Goal: Find specific page/section: Find specific page/section

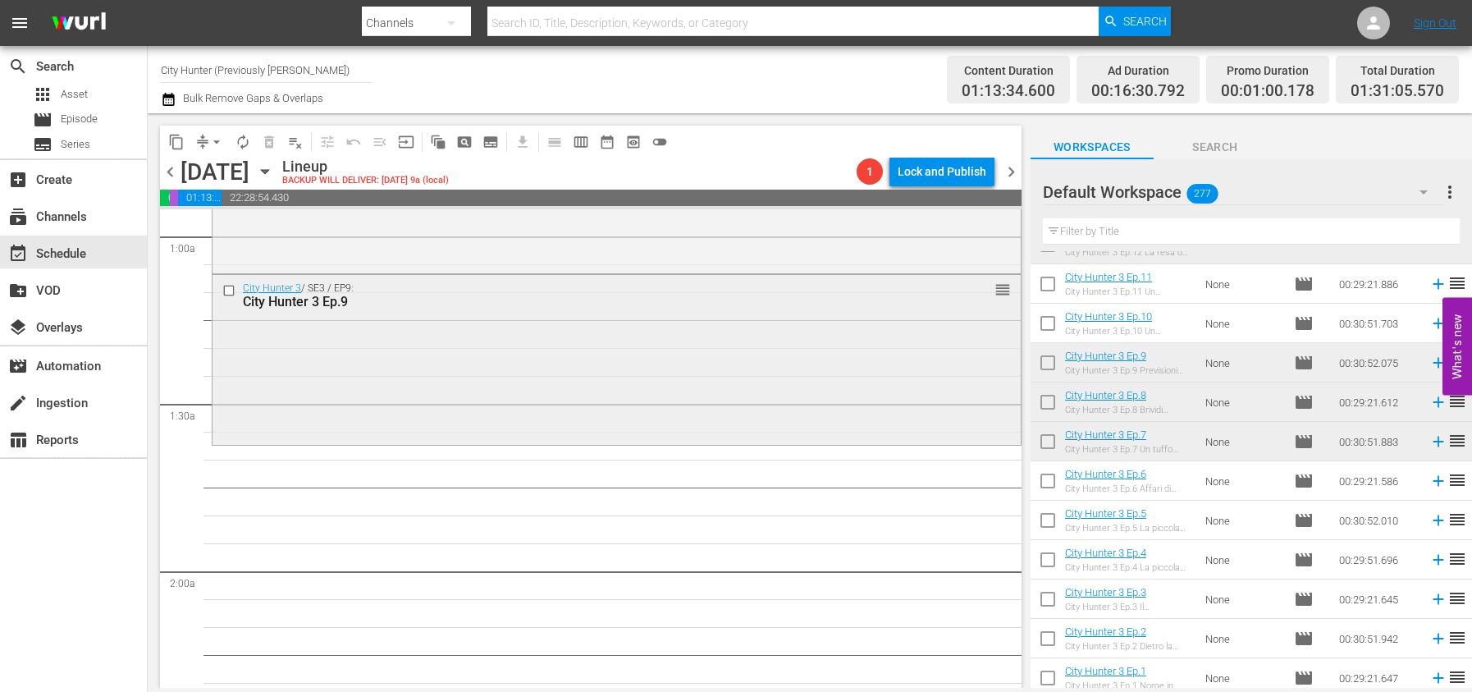
scroll to position [350, 0]
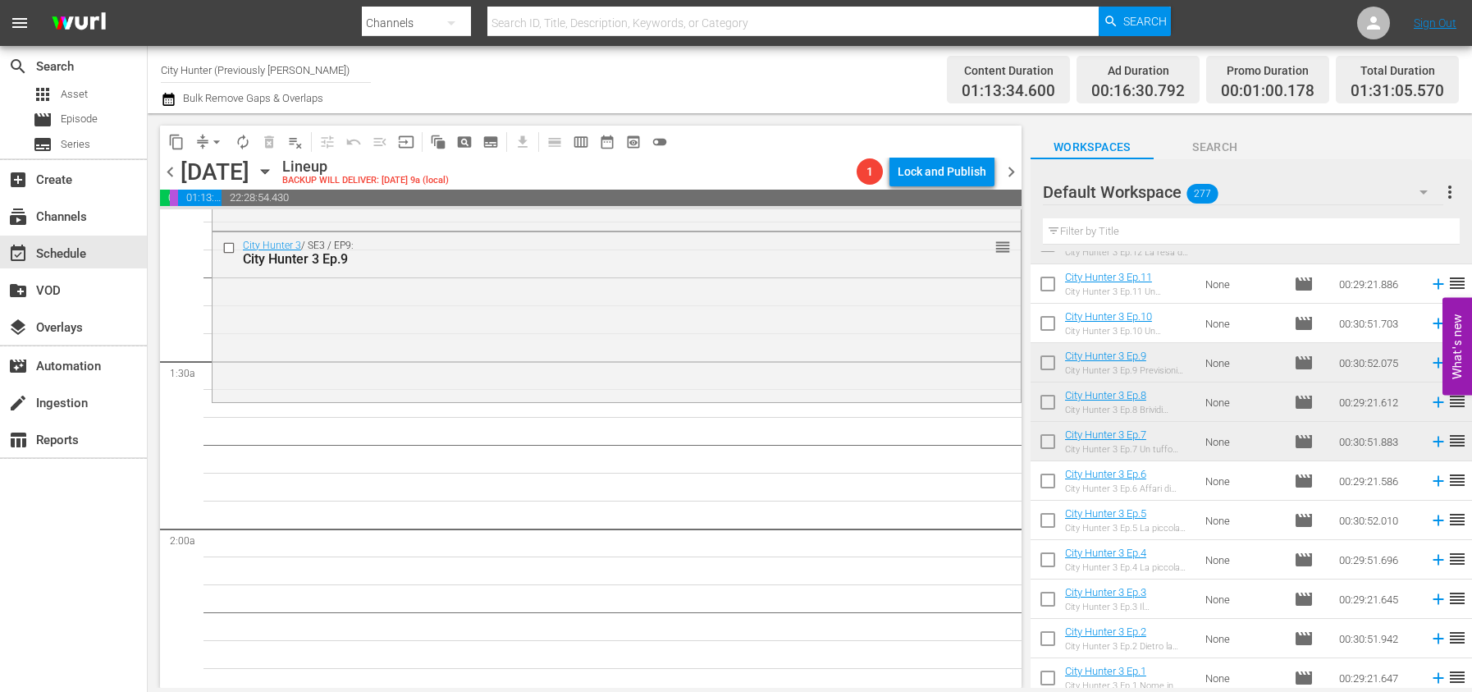
drag, startPoint x: 1169, startPoint y: 368, endPoint x: 812, endPoint y: 678, distance: 472.4
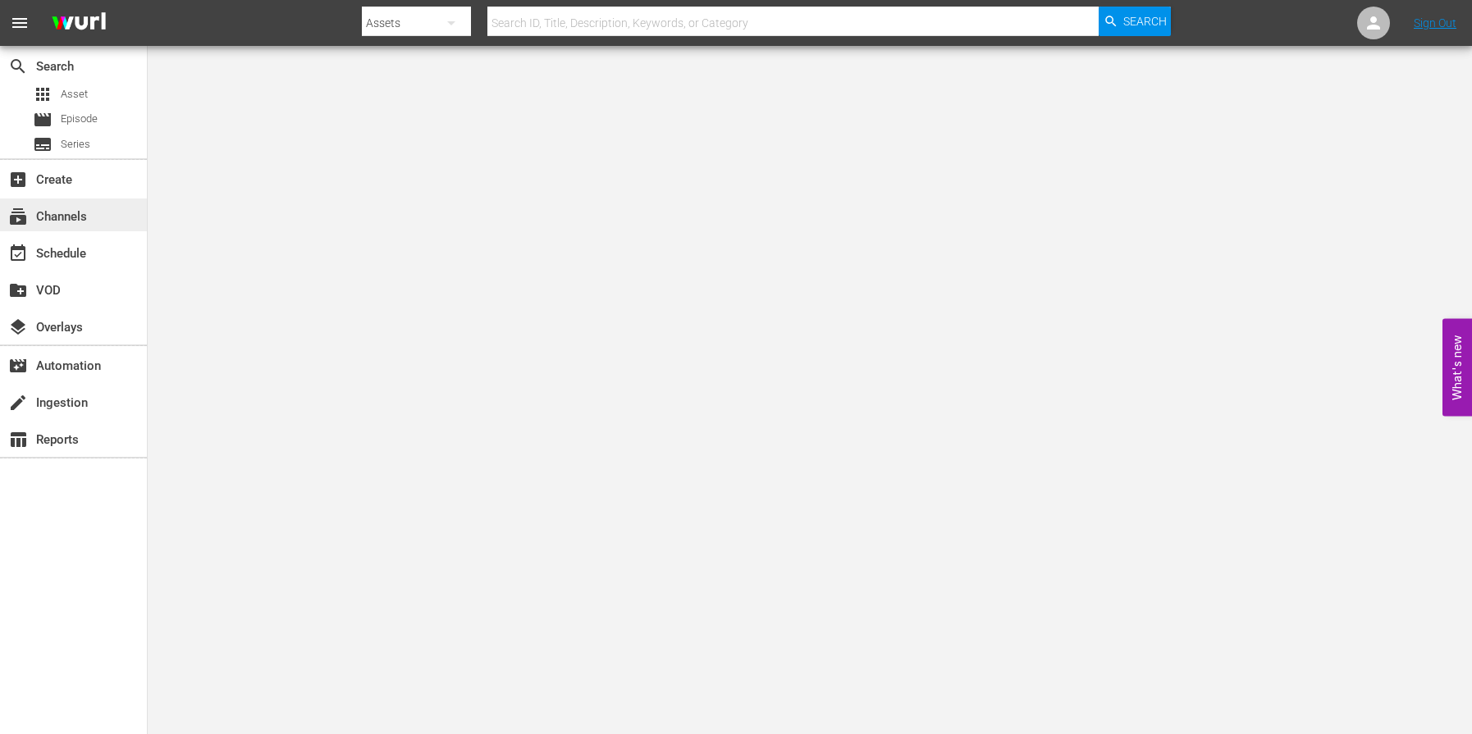
click at [66, 208] on div "subscriptions Channels" at bounding box center [46, 214] width 92 height 15
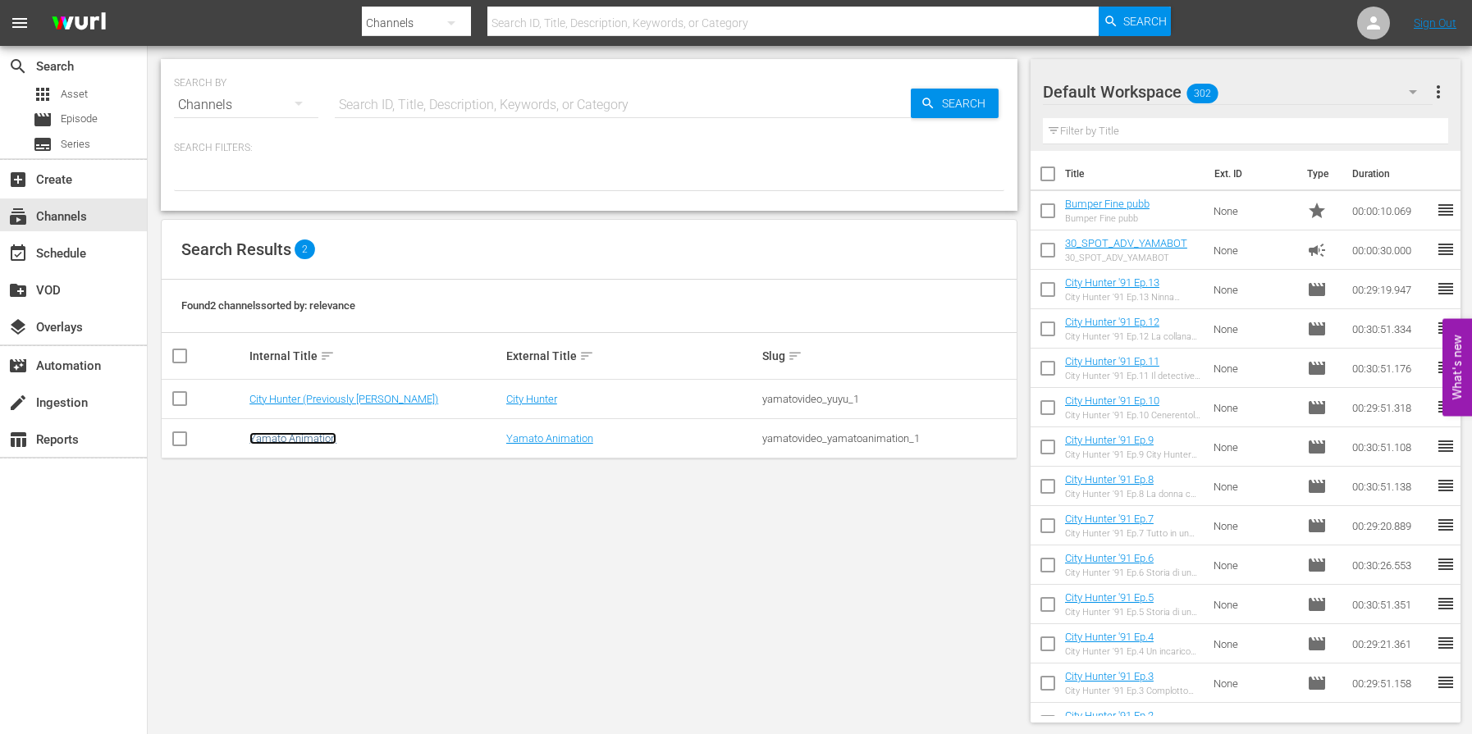
click at [320, 437] on link "Yamato Animation" at bounding box center [292, 438] width 87 height 12
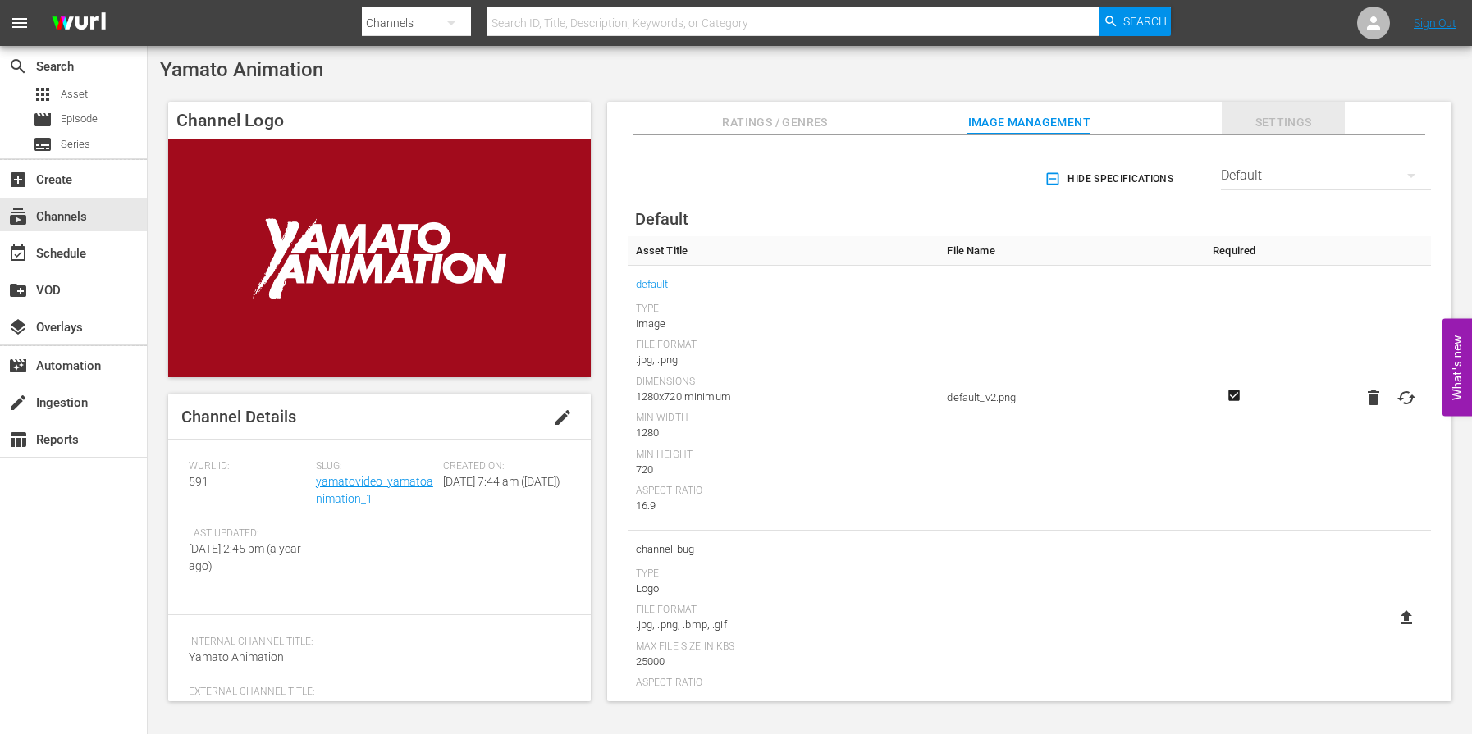
click at [1269, 118] on span "Settings" at bounding box center [1283, 122] width 123 height 21
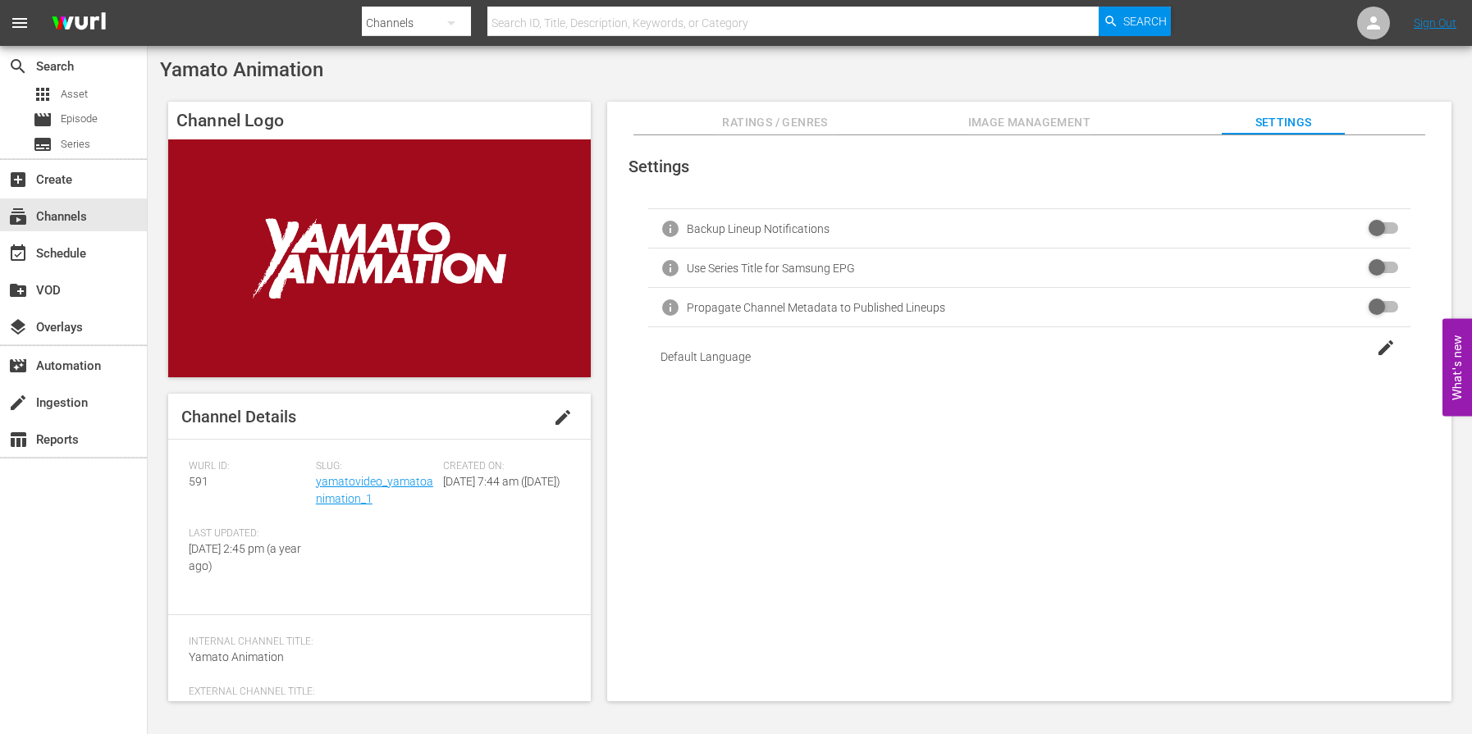
click at [766, 123] on span "Ratings / Genres" at bounding box center [775, 122] width 123 height 21
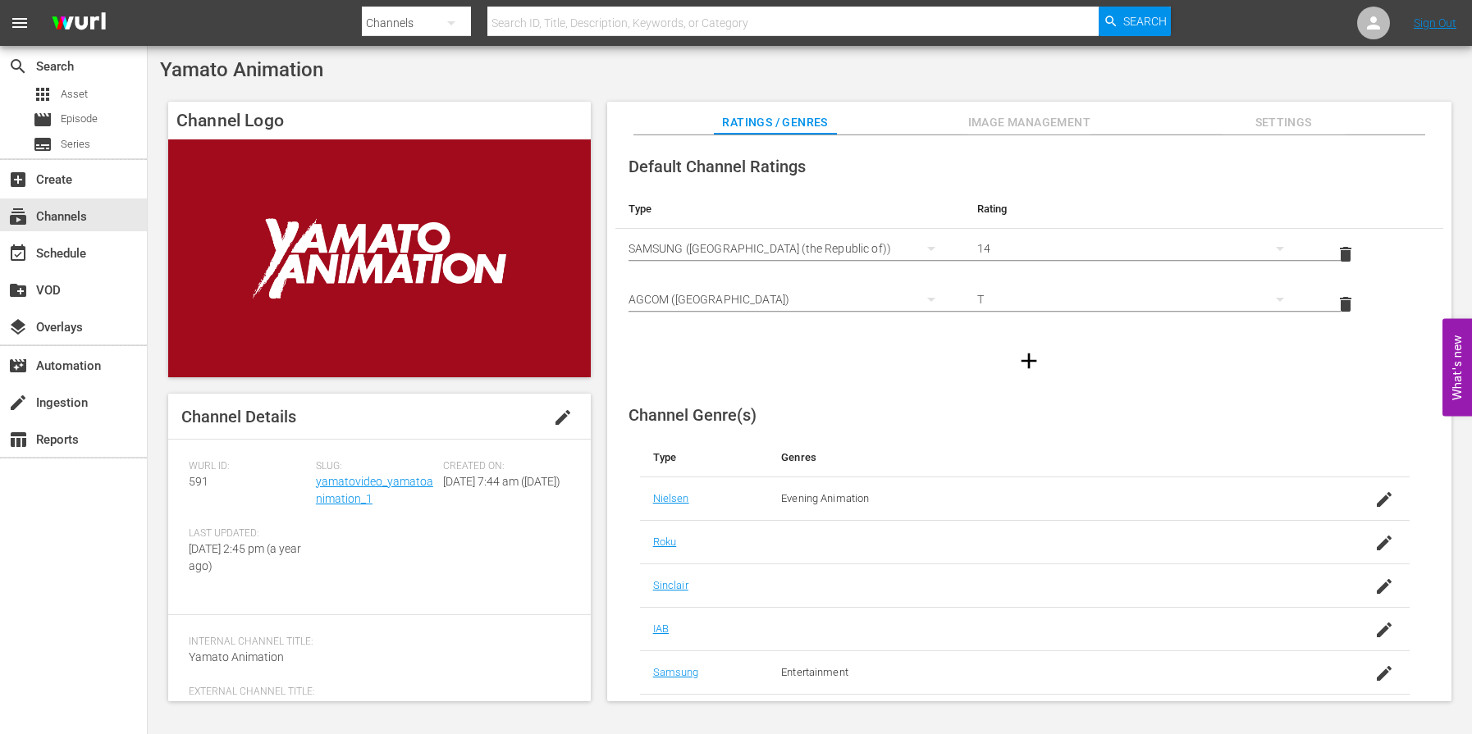
click at [928, 302] on icon "simple table" at bounding box center [932, 300] width 20 height 20
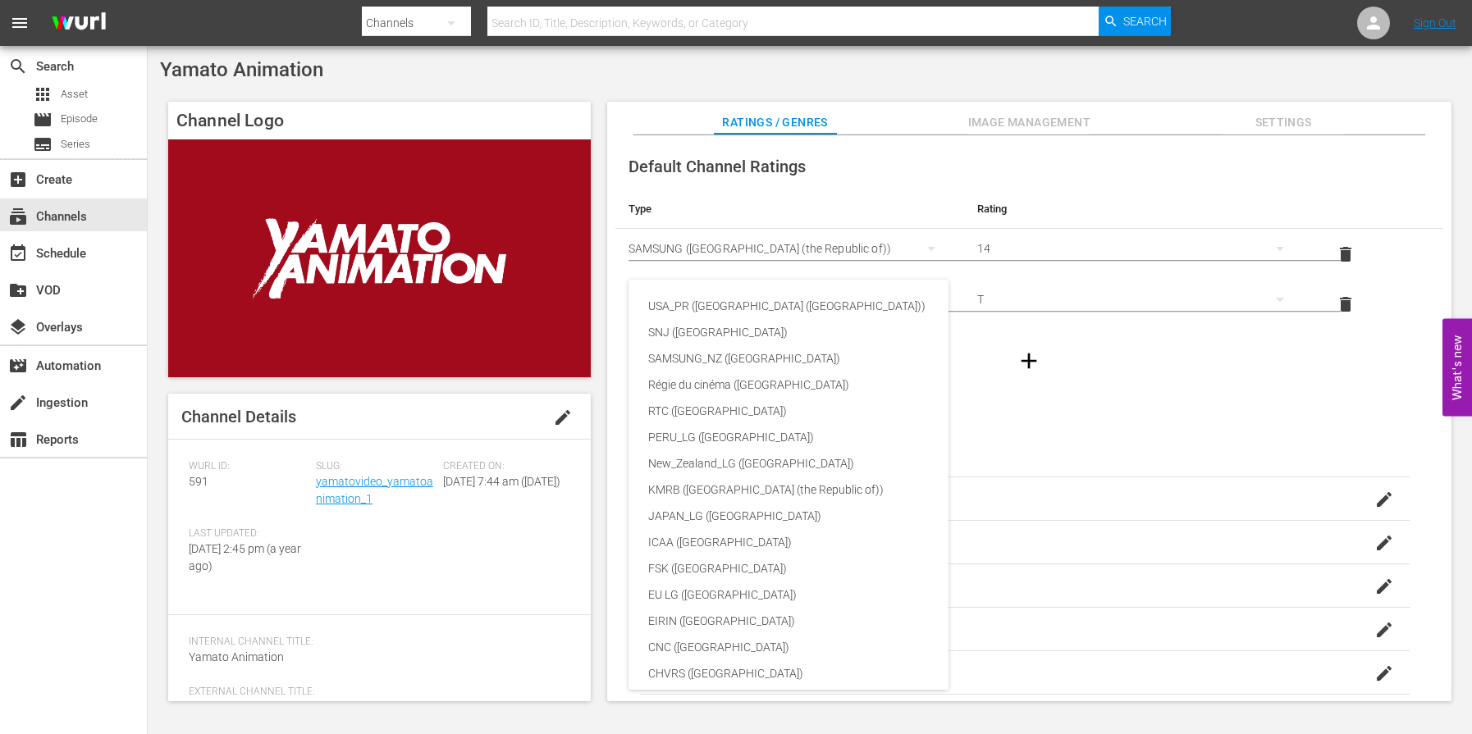
scroll to position [246, 0]
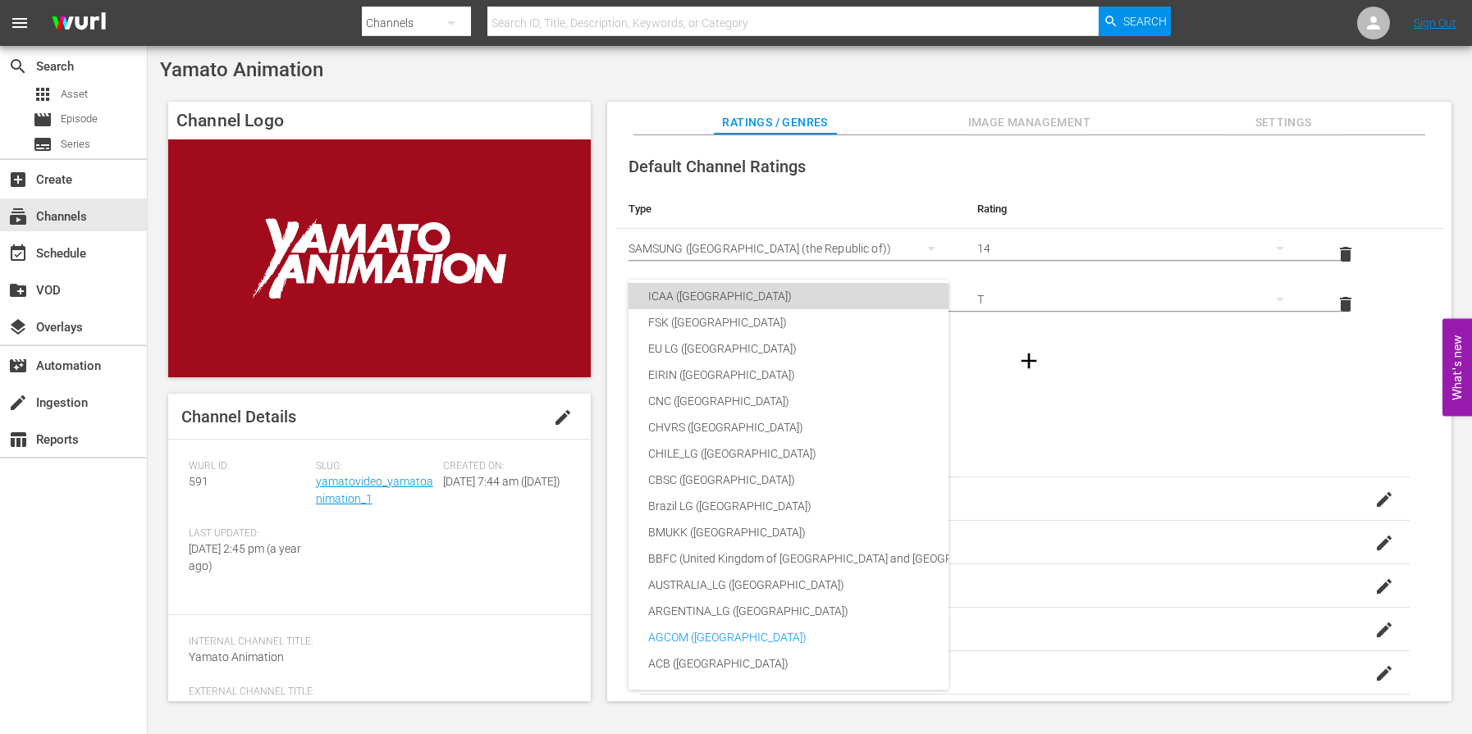
click at [928, 302] on div "ICAA (Spain)" at bounding box center [849, 296] width 403 height 26
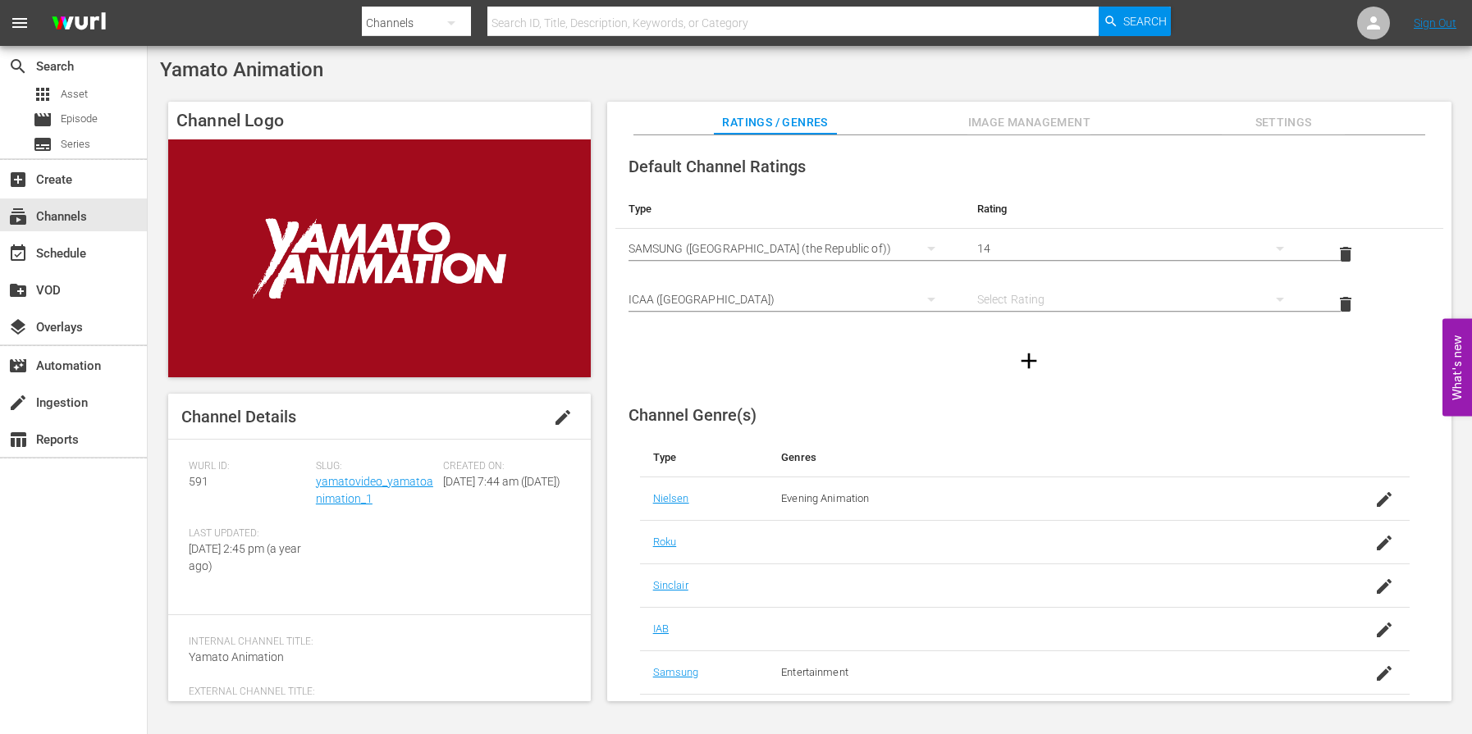
click at [928, 302] on icon "simple table" at bounding box center [932, 300] width 20 height 20
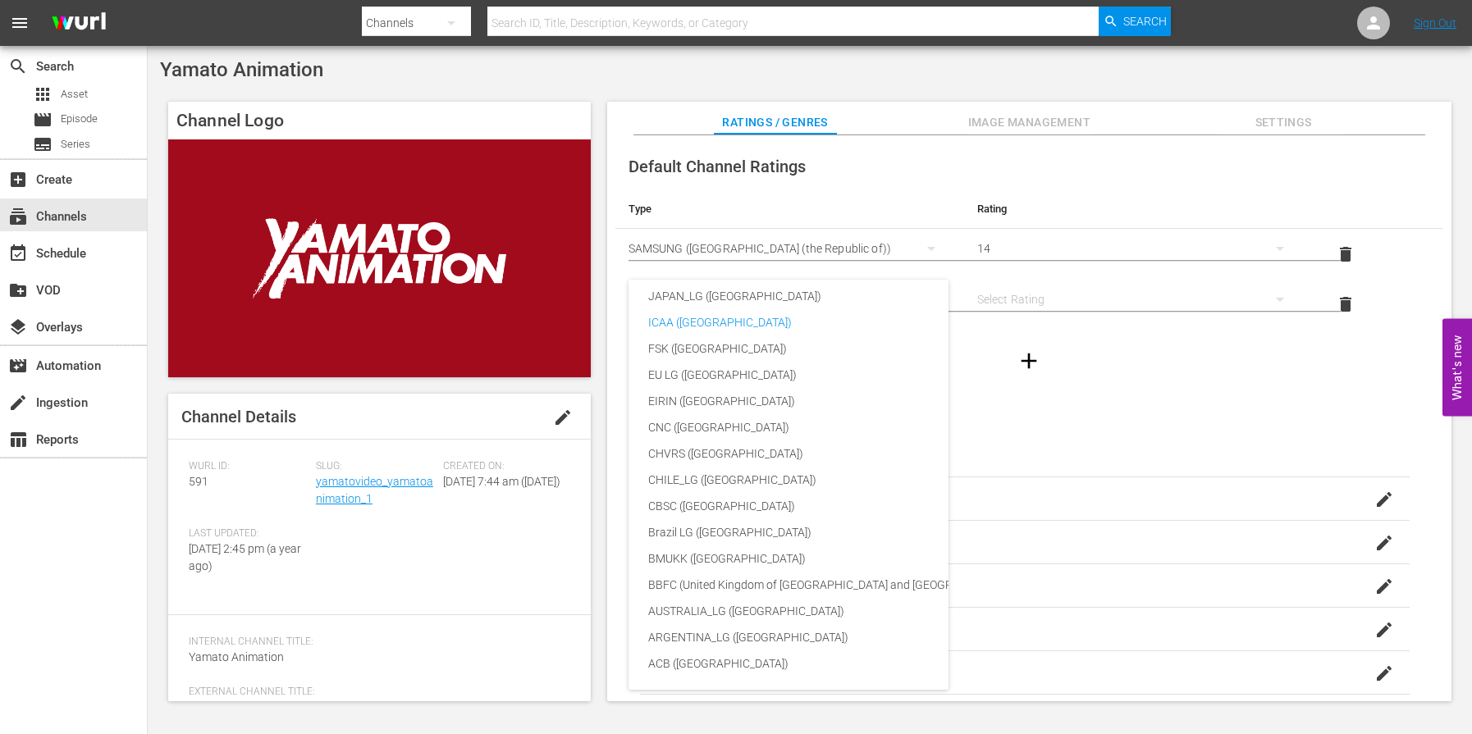
click at [1035, 417] on div "USA_PR (United States of America (the)) SNJ (Brazil) SAMSUNG_NZ (New Zealand) R…" at bounding box center [736, 367] width 1472 height 734
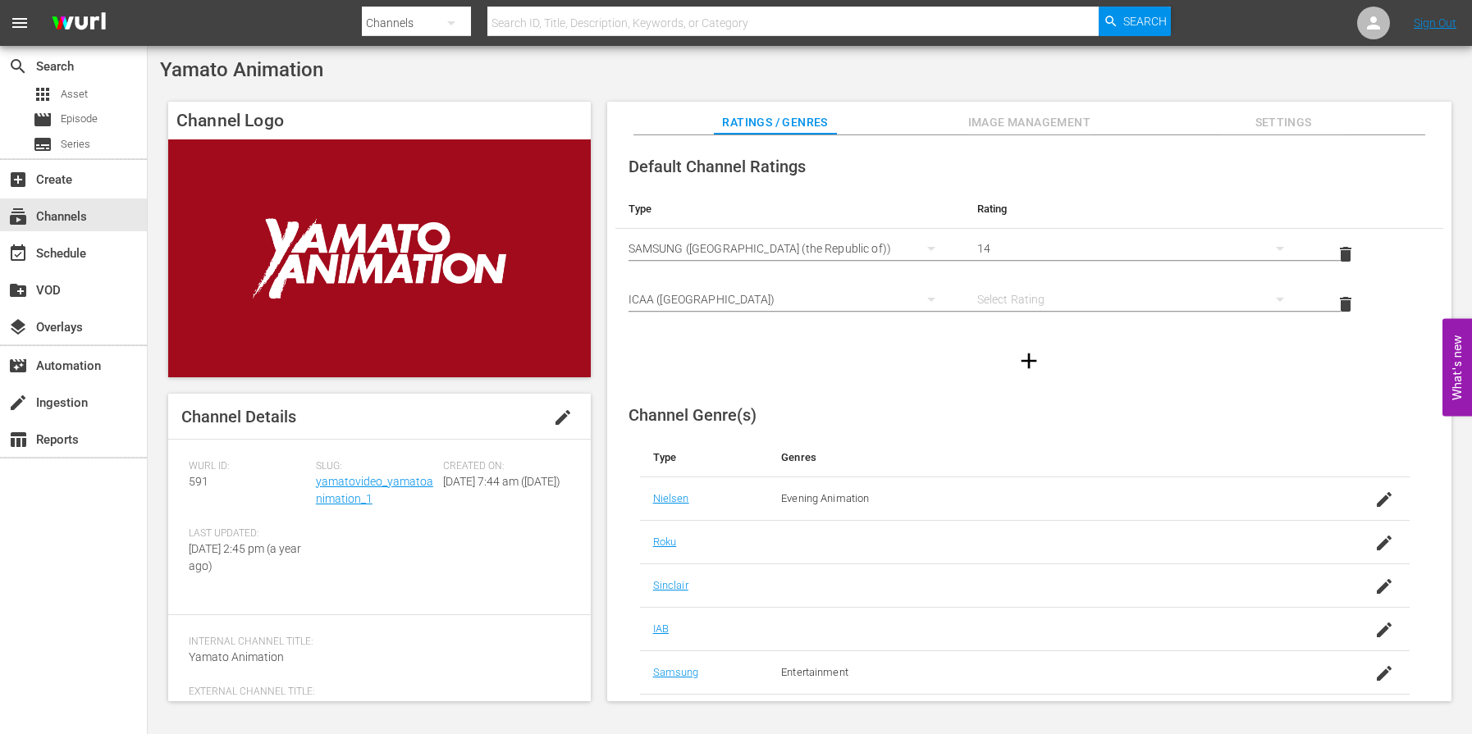
click at [710, 303] on div "ICAA (Spain)" at bounding box center [790, 300] width 323 height 46
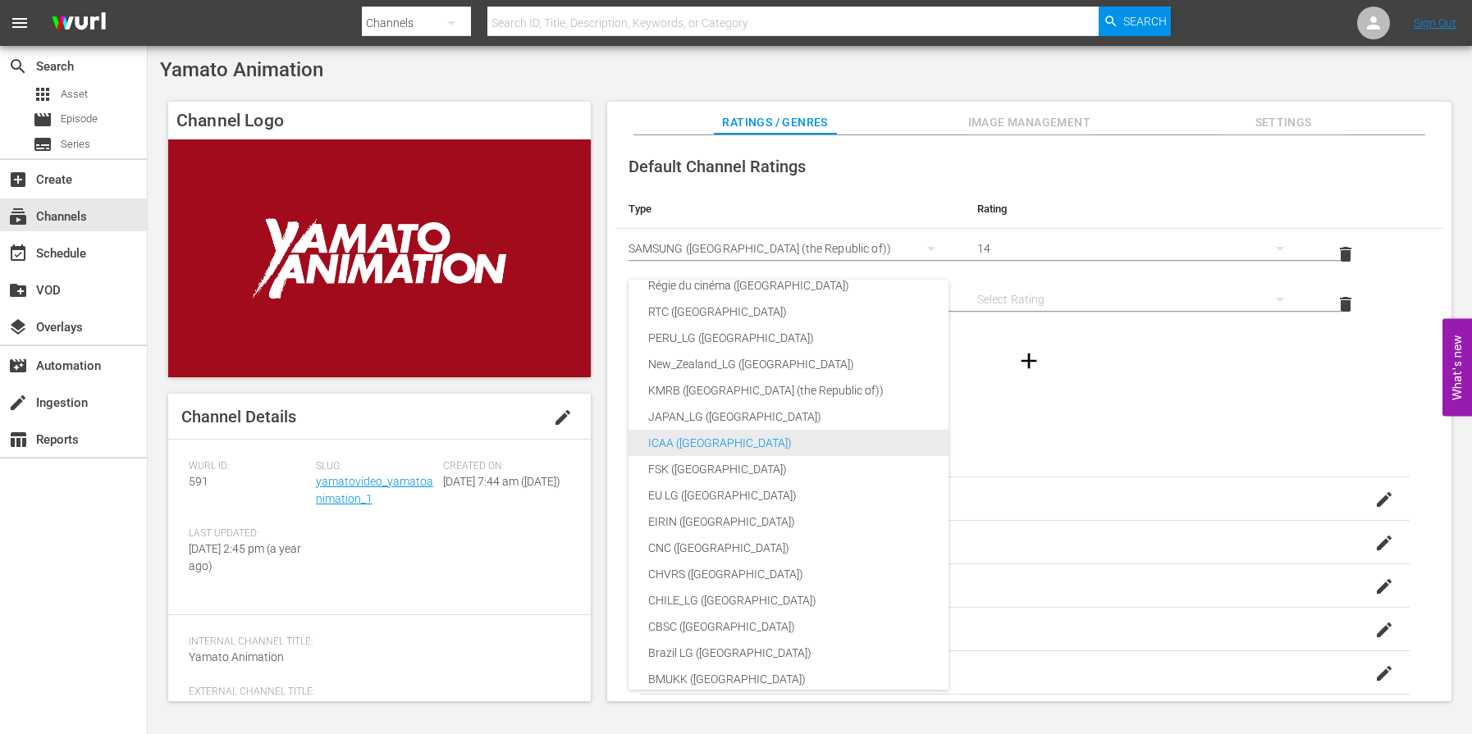
scroll to position [122, 0]
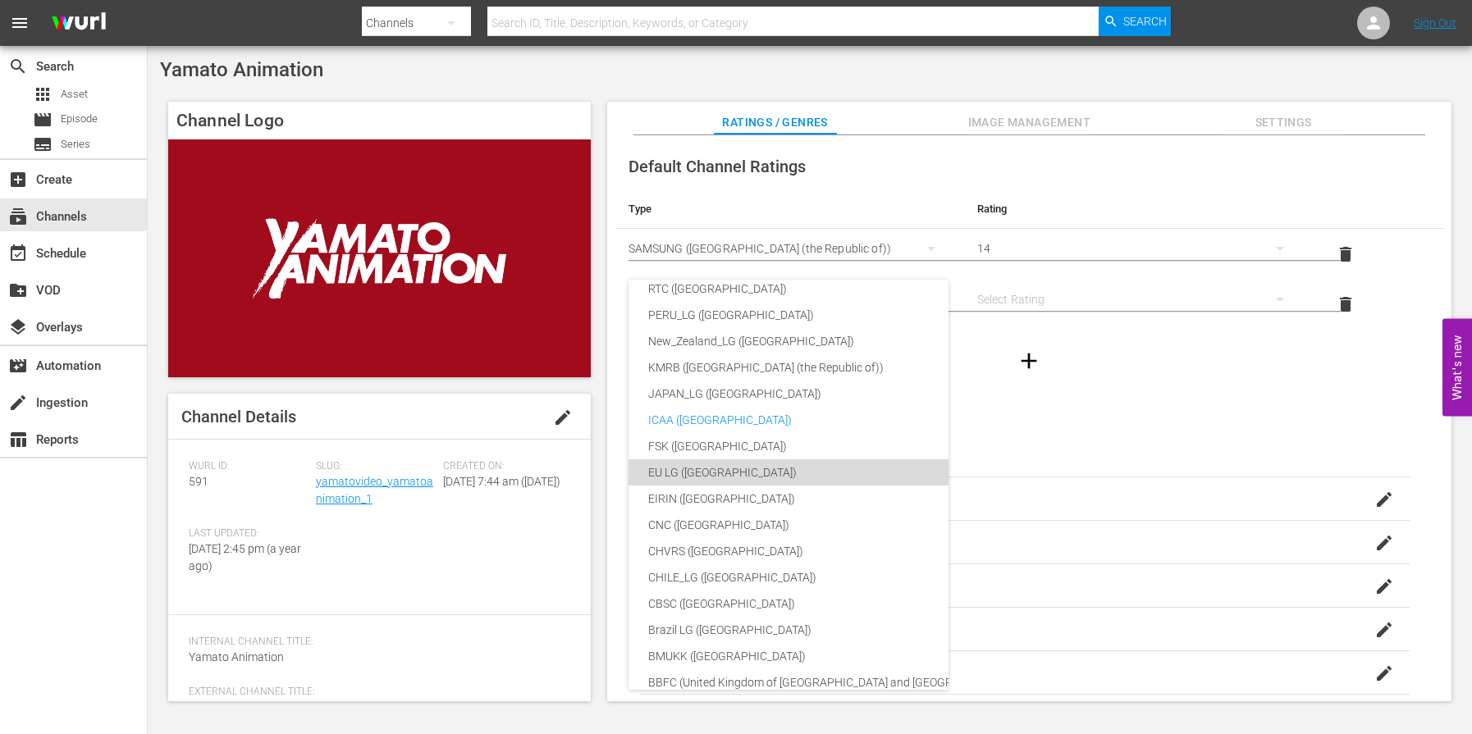
click at [851, 464] on div "EU LG (Europe)" at bounding box center [849, 473] width 403 height 26
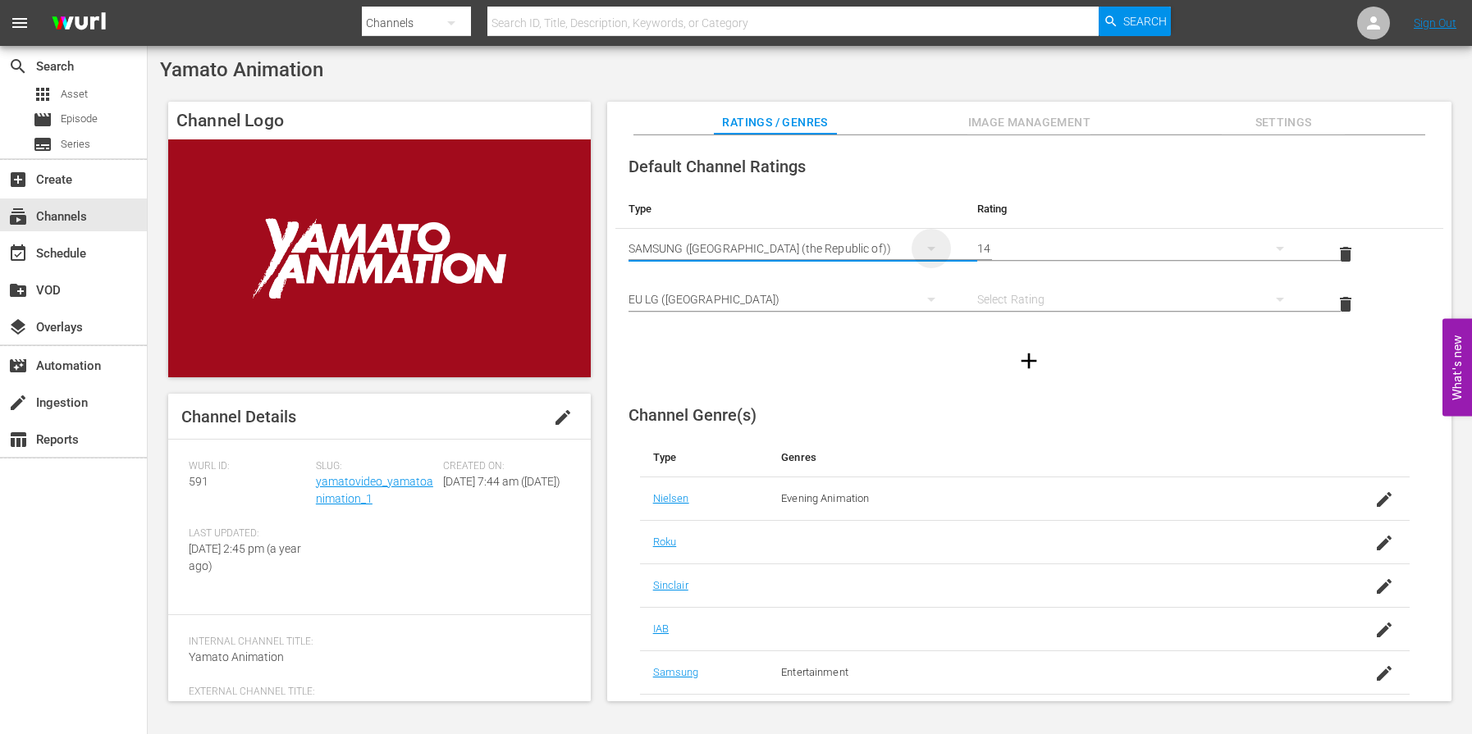
click at [927, 247] on icon "simple table" at bounding box center [931, 249] width 8 height 4
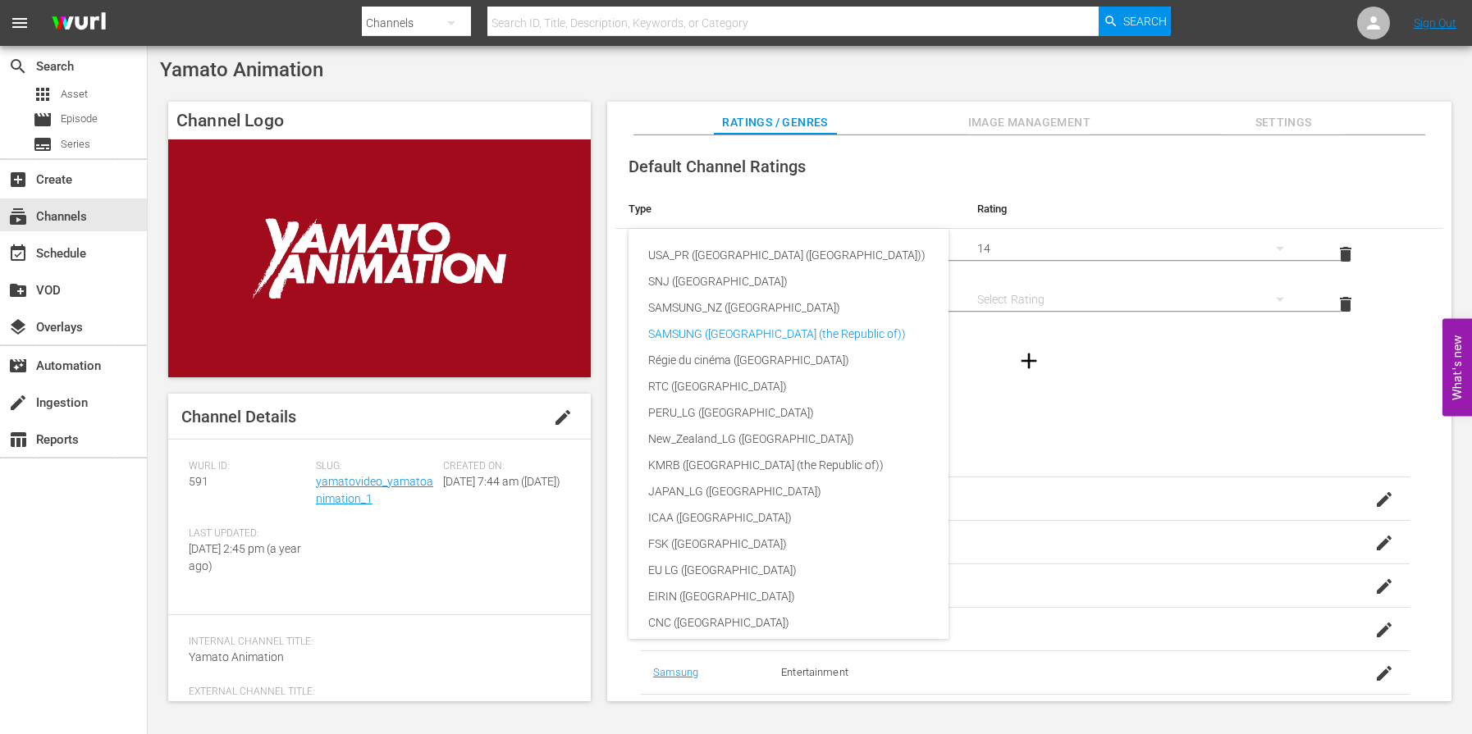
scroll to position [66, 0]
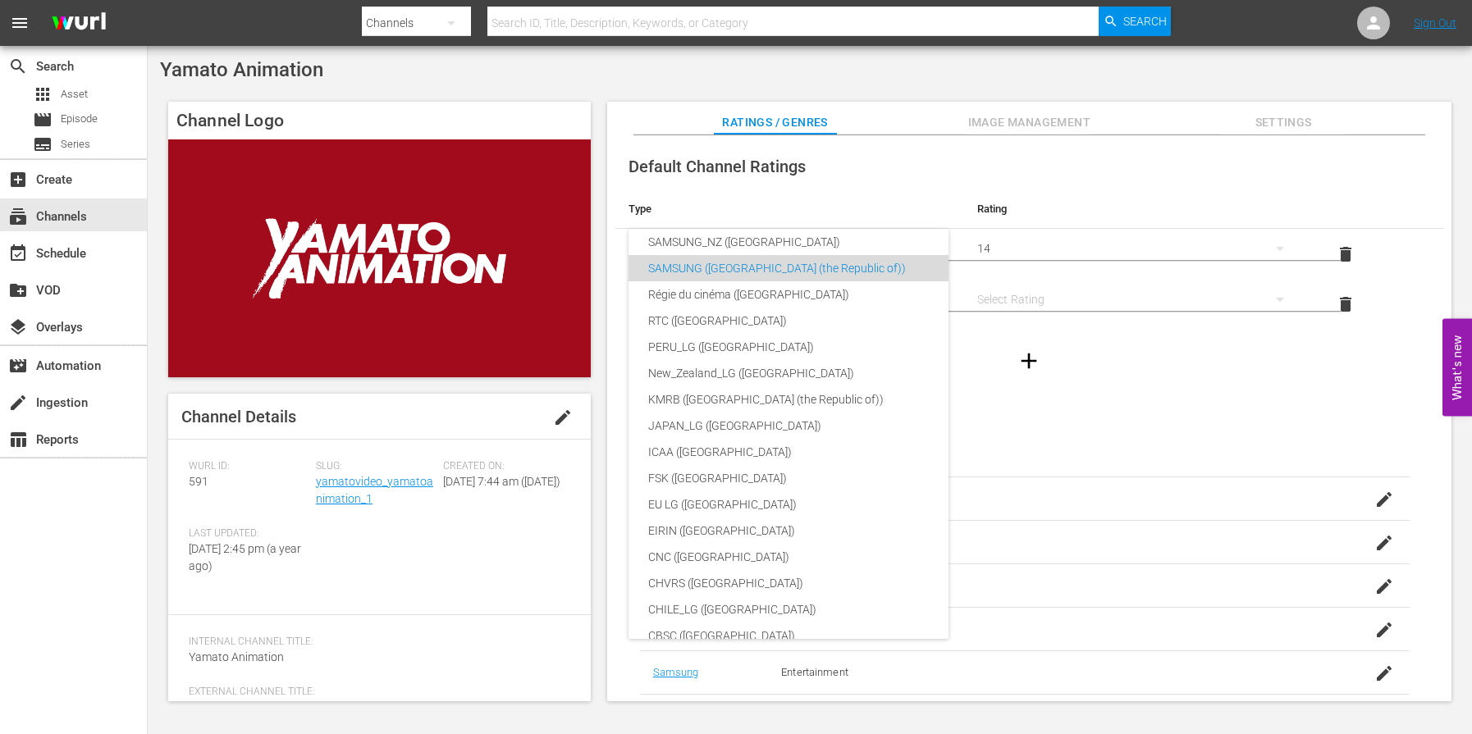
click at [870, 255] on div "SAMSUNG (Korea (the Republic of))" at bounding box center [849, 268] width 403 height 26
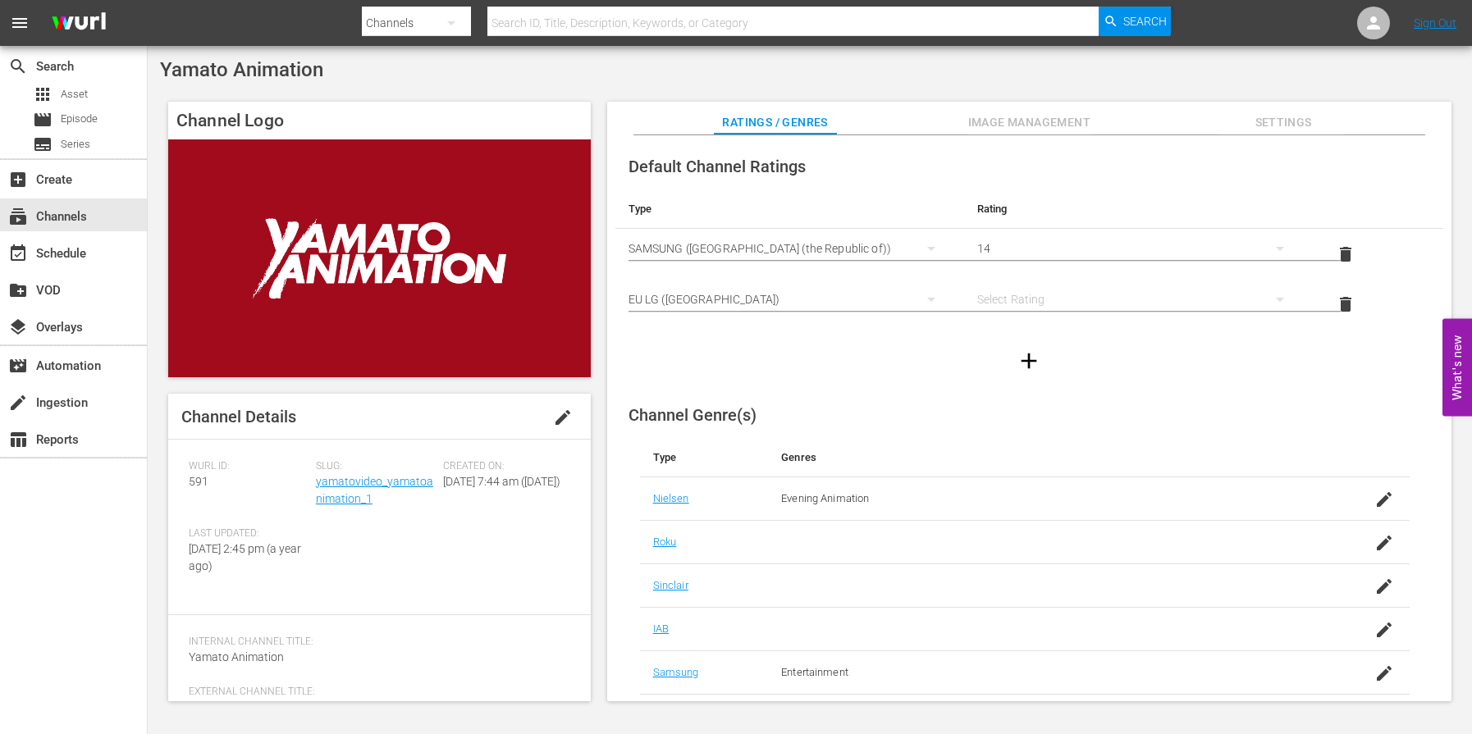
click at [1022, 252] on div "14" at bounding box center [1138, 249] width 323 height 46
click at [1060, 202] on div "3 4 5 6 7 8 9 10 11 12 13 14 15 16 17 18" at bounding box center [736, 367] width 1472 height 734
click at [75, 215] on div "subscriptions Channels" at bounding box center [46, 214] width 92 height 15
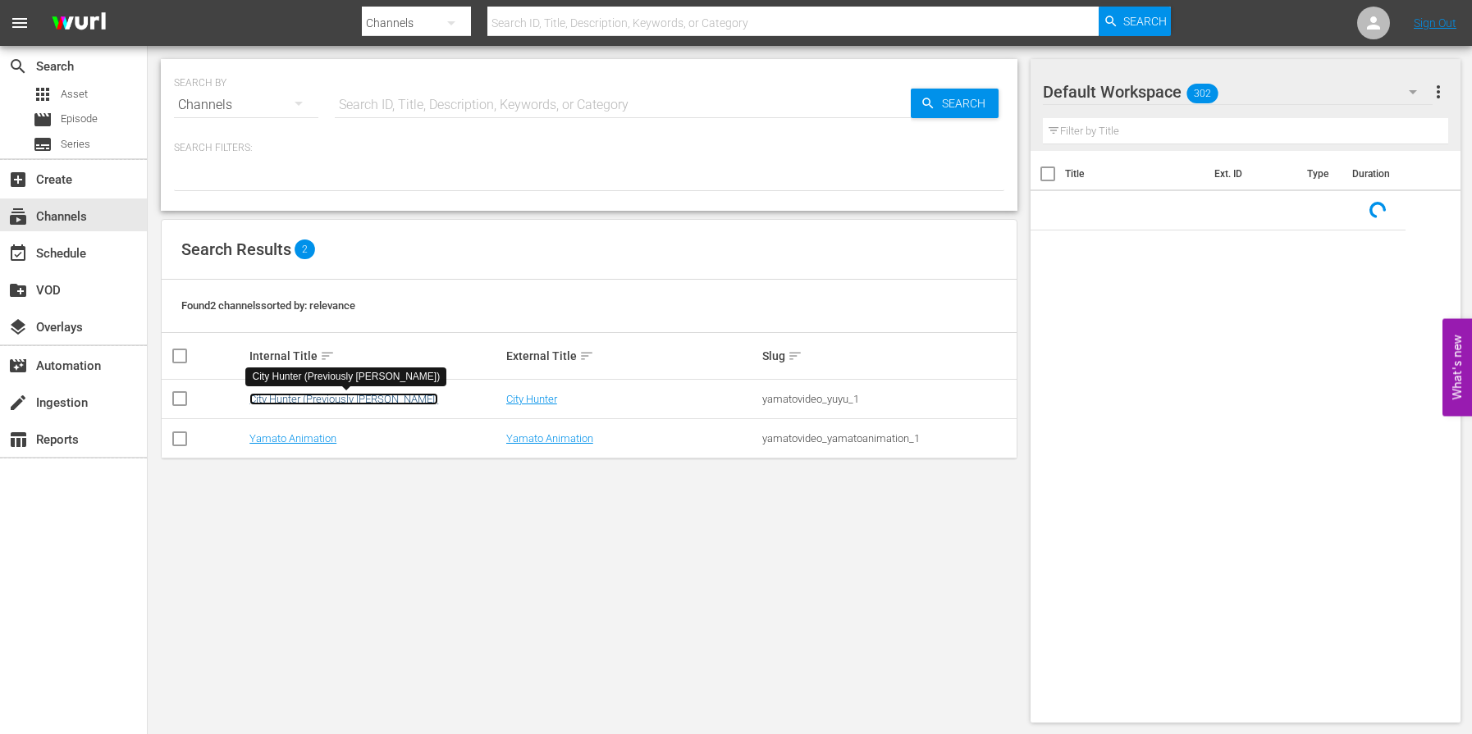
click at [310, 403] on link "City Hunter (Previously [PERSON_NAME])" at bounding box center [343, 399] width 189 height 12
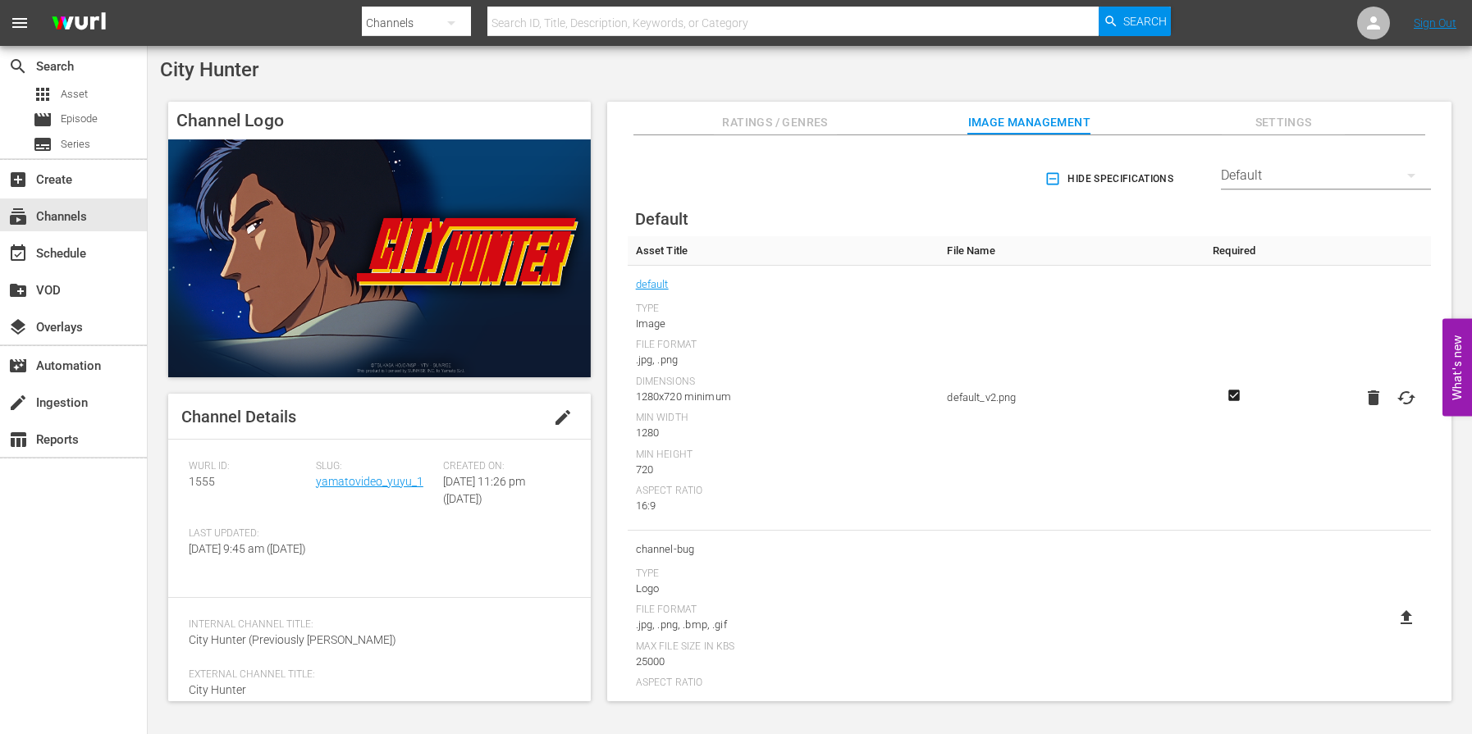
click at [794, 114] on span "Ratings / Genres" at bounding box center [775, 122] width 123 height 21
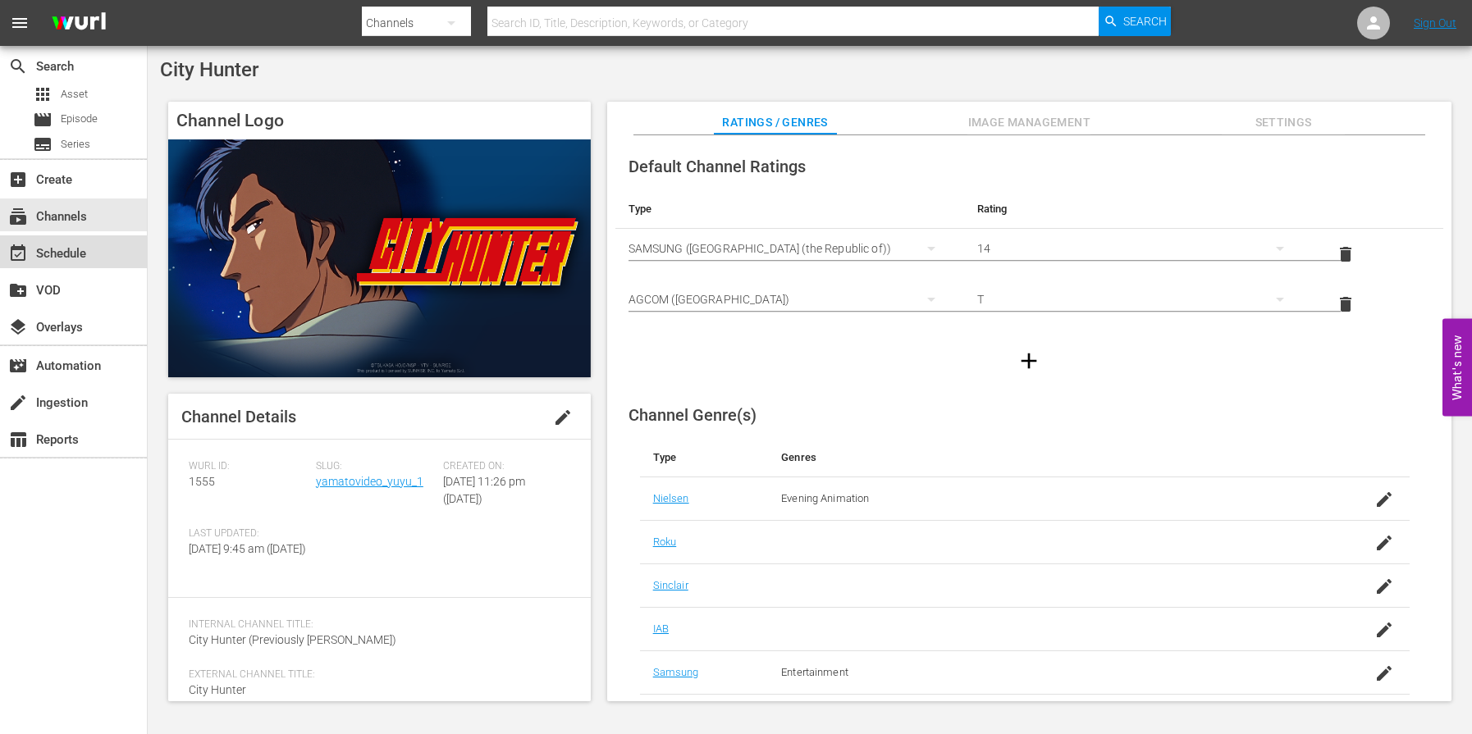
click at [95, 258] on div "event_available Schedule" at bounding box center [73, 252] width 147 height 33
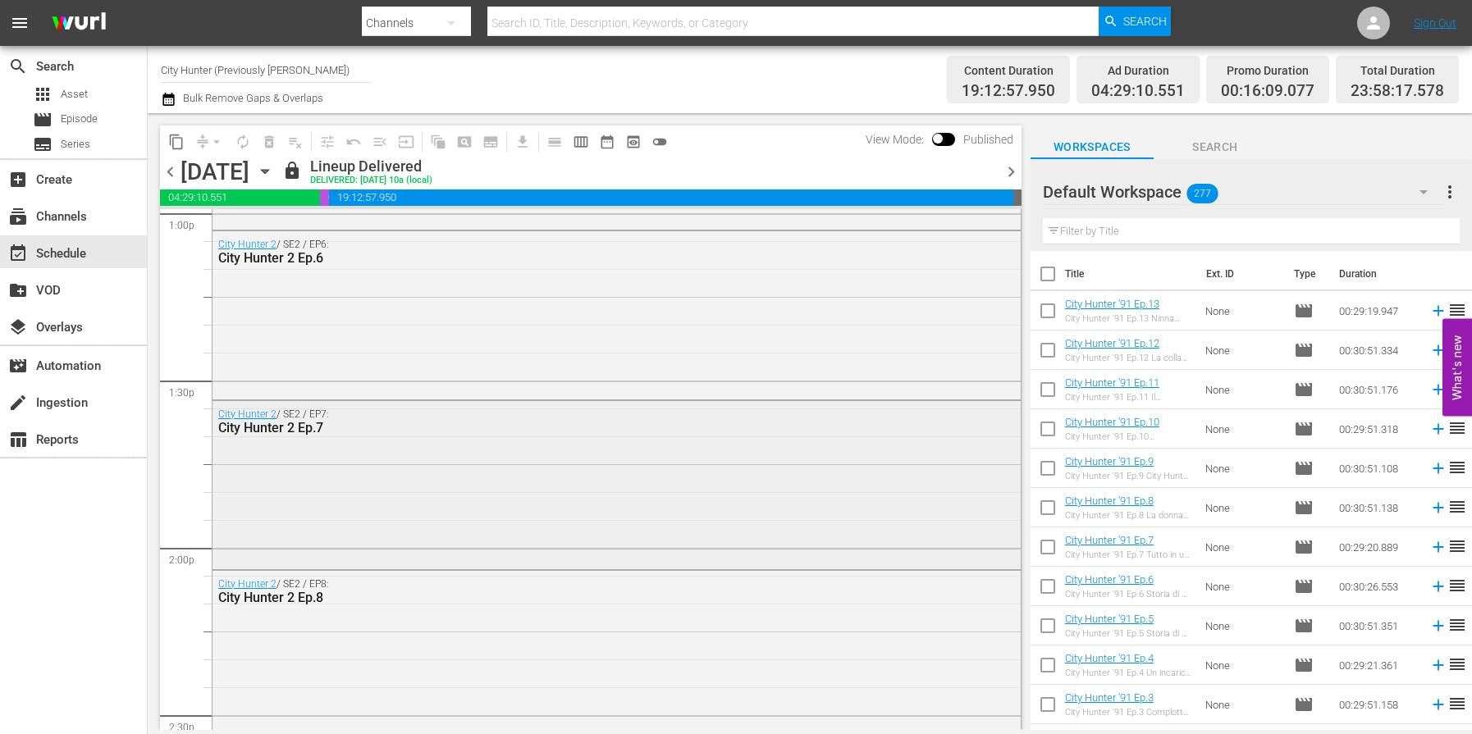
scroll to position [4351, 0]
click at [1009, 174] on span "chevron_right" at bounding box center [1011, 172] width 21 height 21
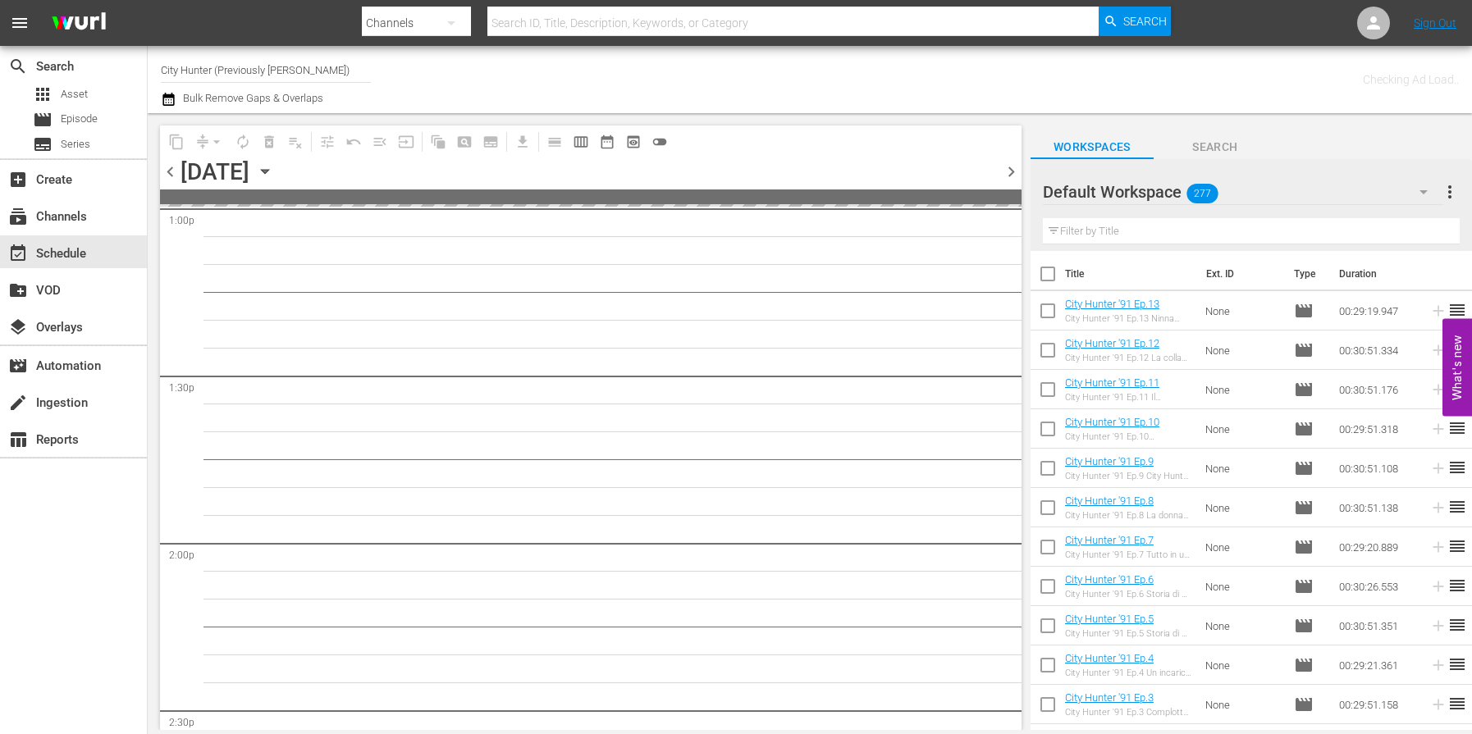
scroll to position [5188, 0]
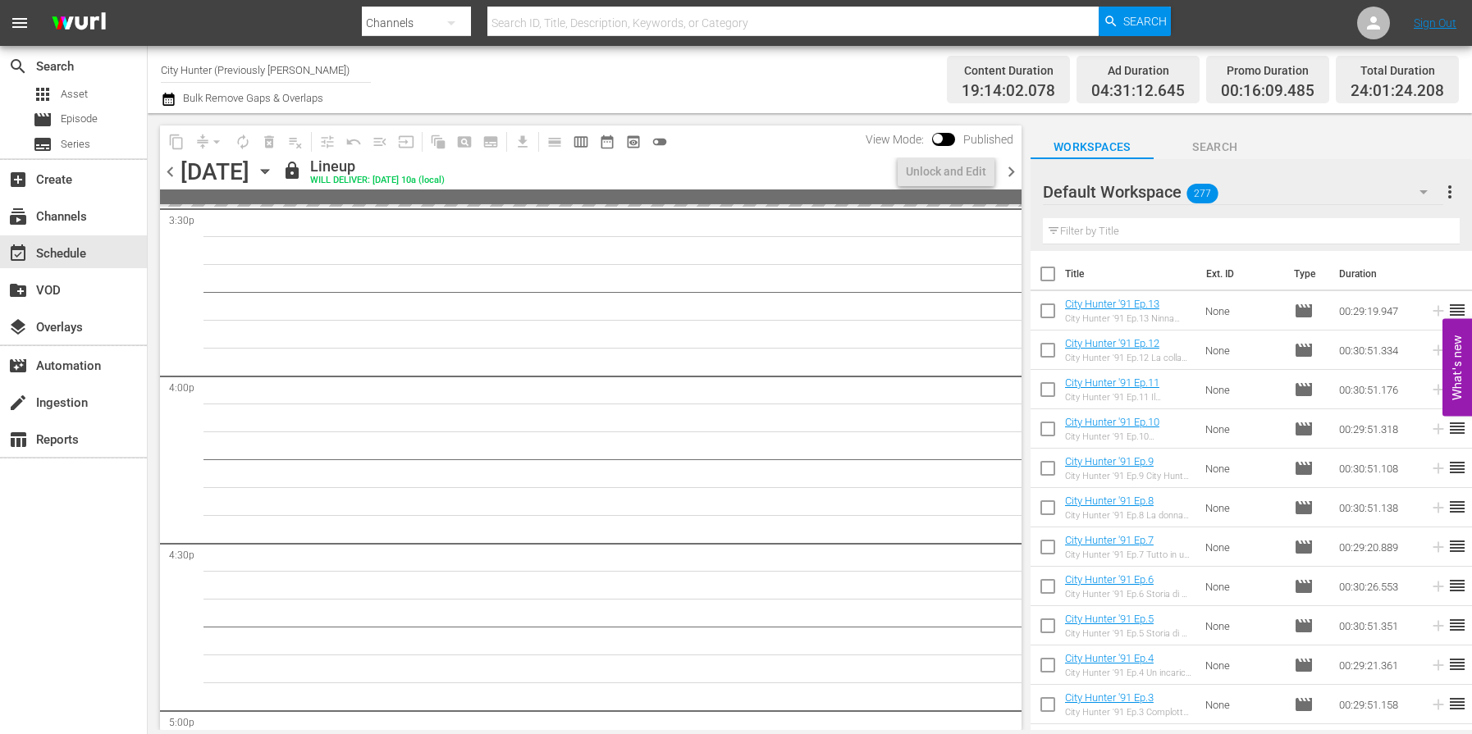
click at [1009, 174] on span "chevron_right" at bounding box center [1011, 172] width 21 height 21
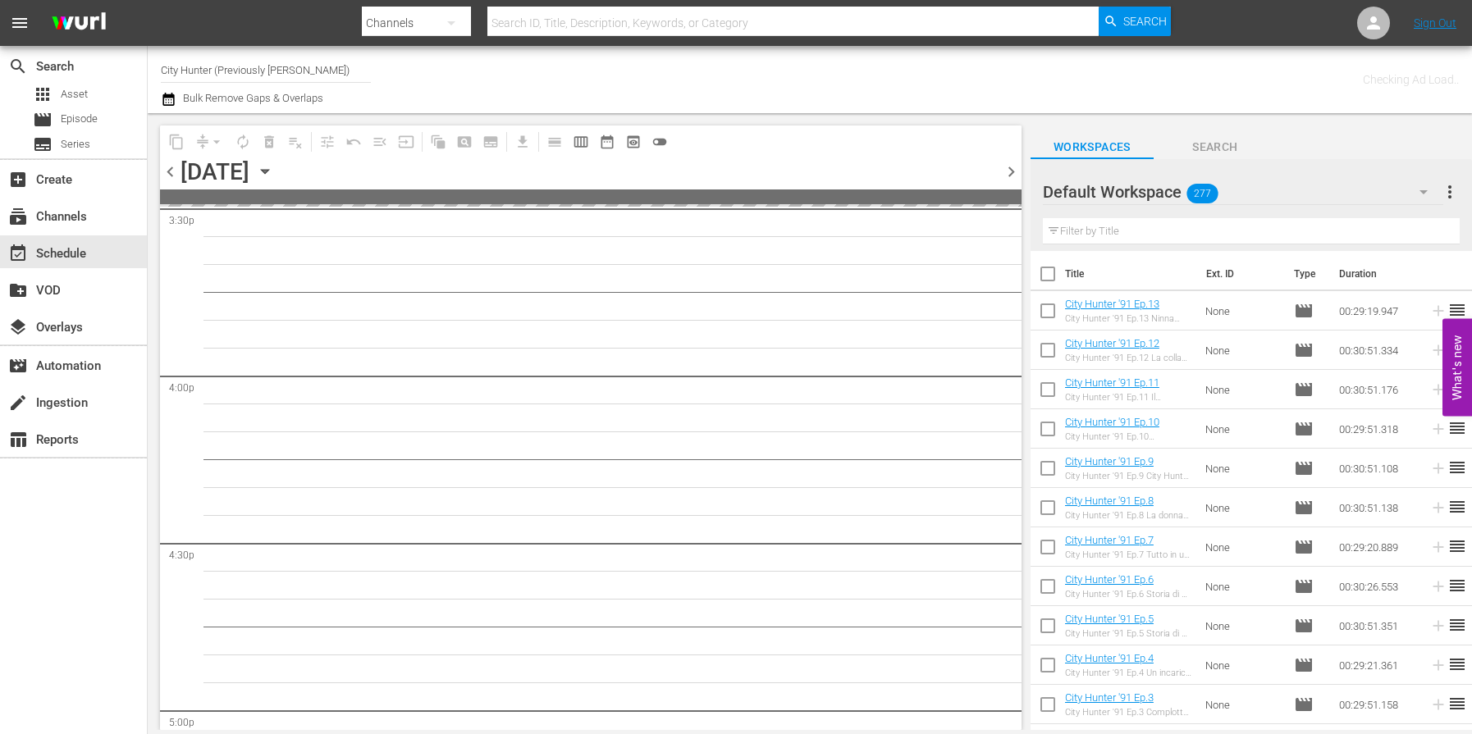
scroll to position [5188, 0]
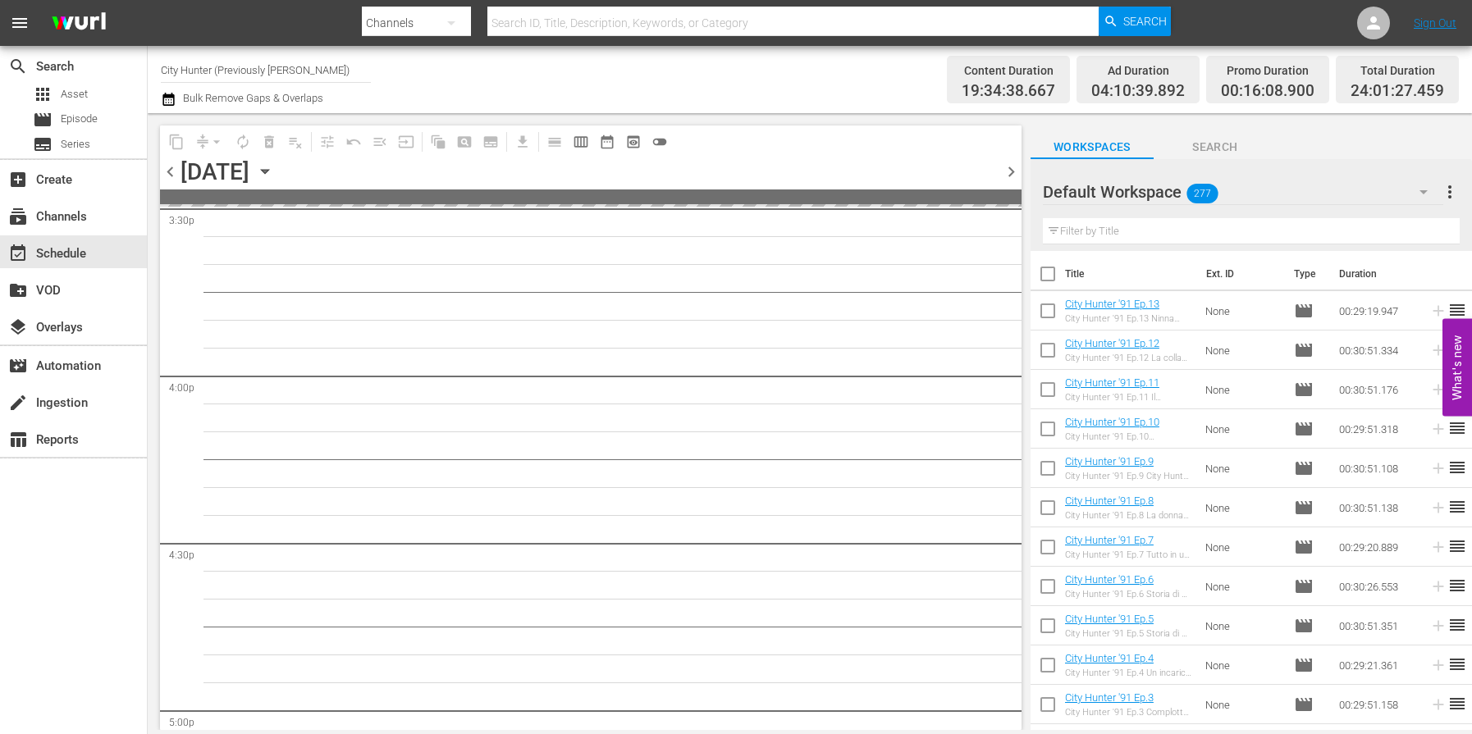
click at [1009, 174] on span "chevron_right" at bounding box center [1011, 172] width 21 height 21
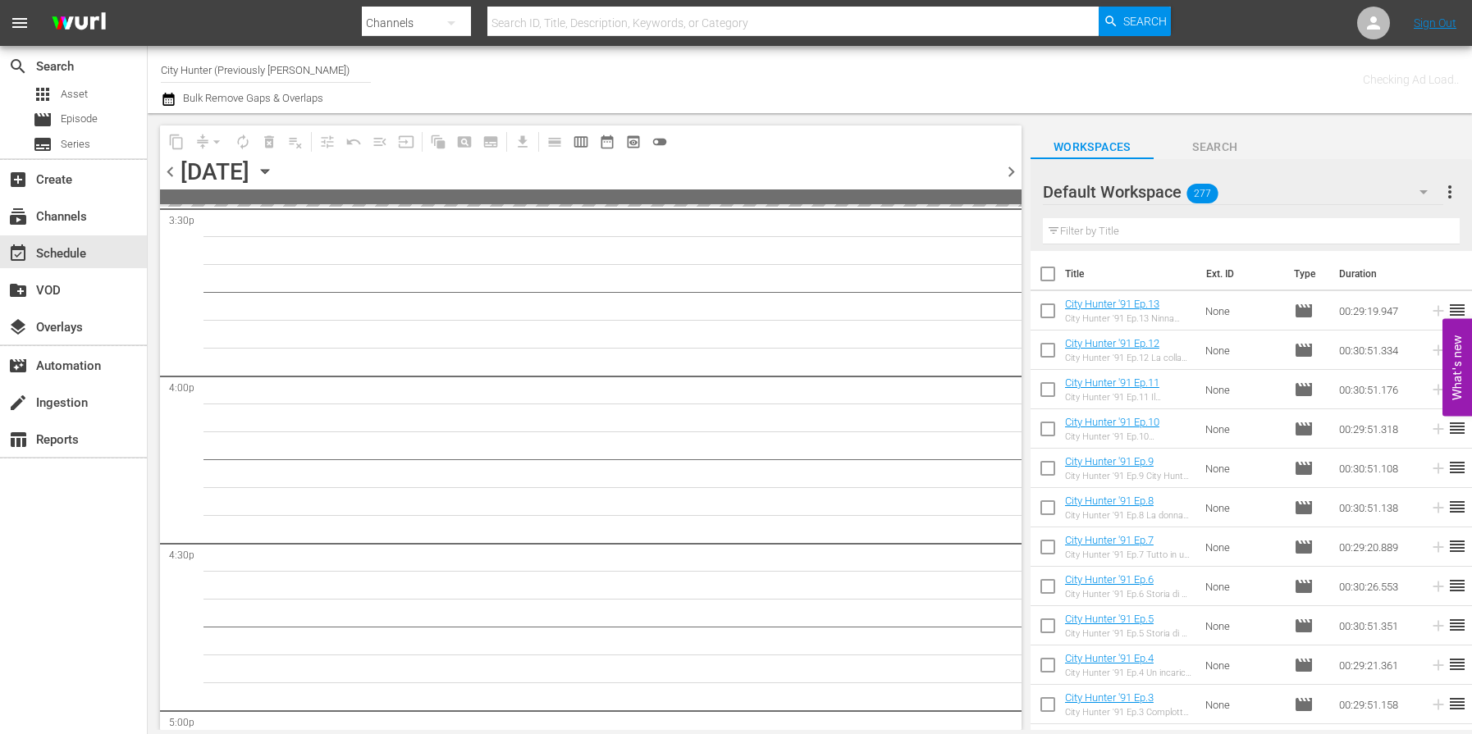
scroll to position [5188, 0]
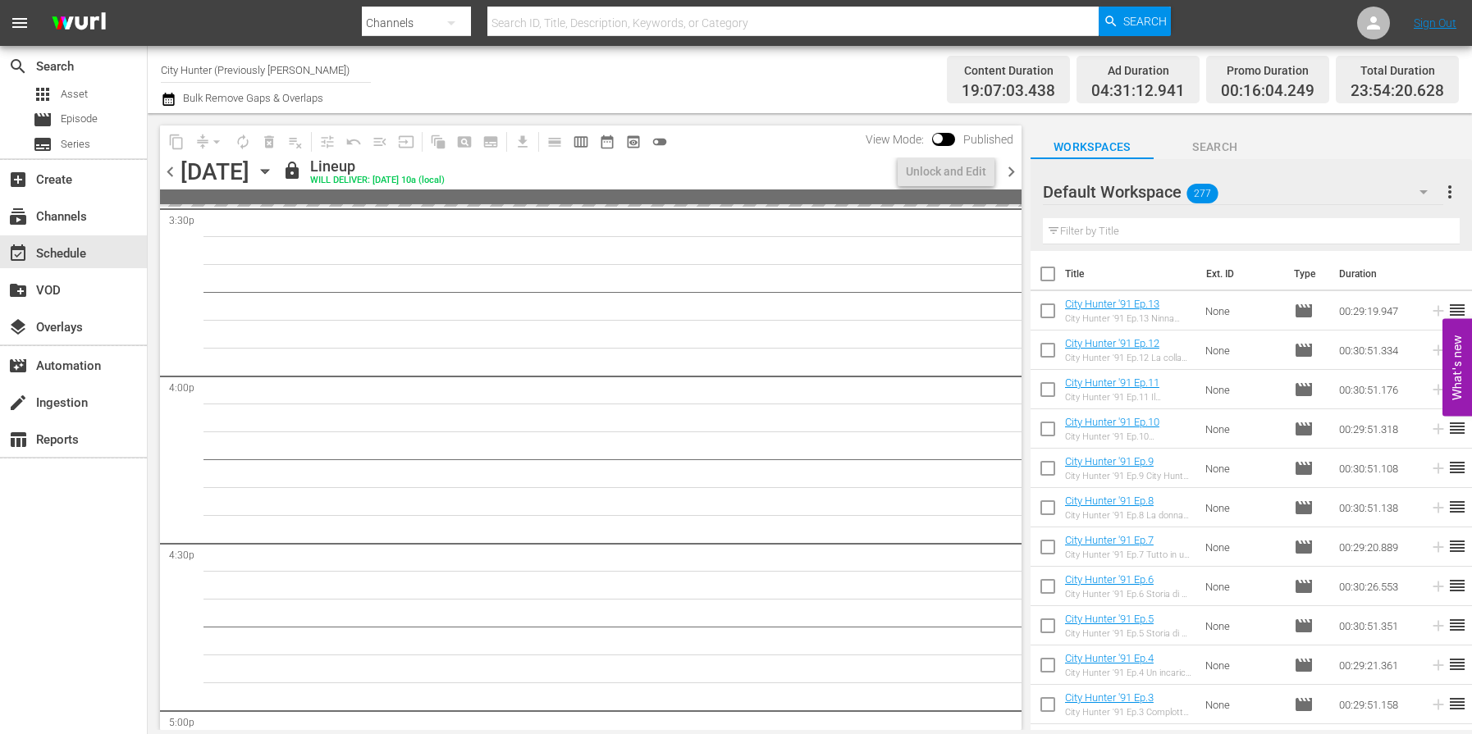
click at [1009, 174] on span "chevron_right" at bounding box center [1011, 172] width 21 height 21
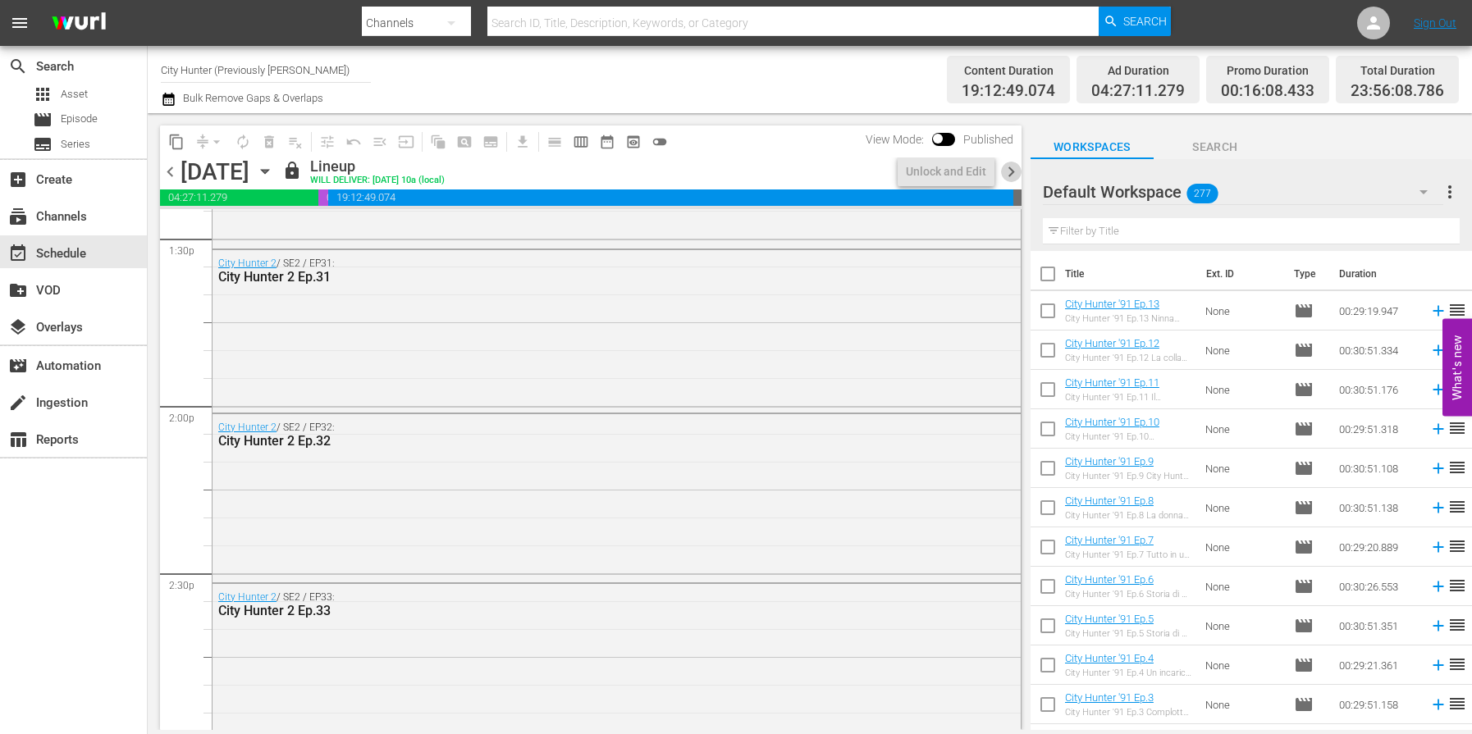
click at [1009, 174] on span "chevron_right" at bounding box center [1011, 172] width 21 height 21
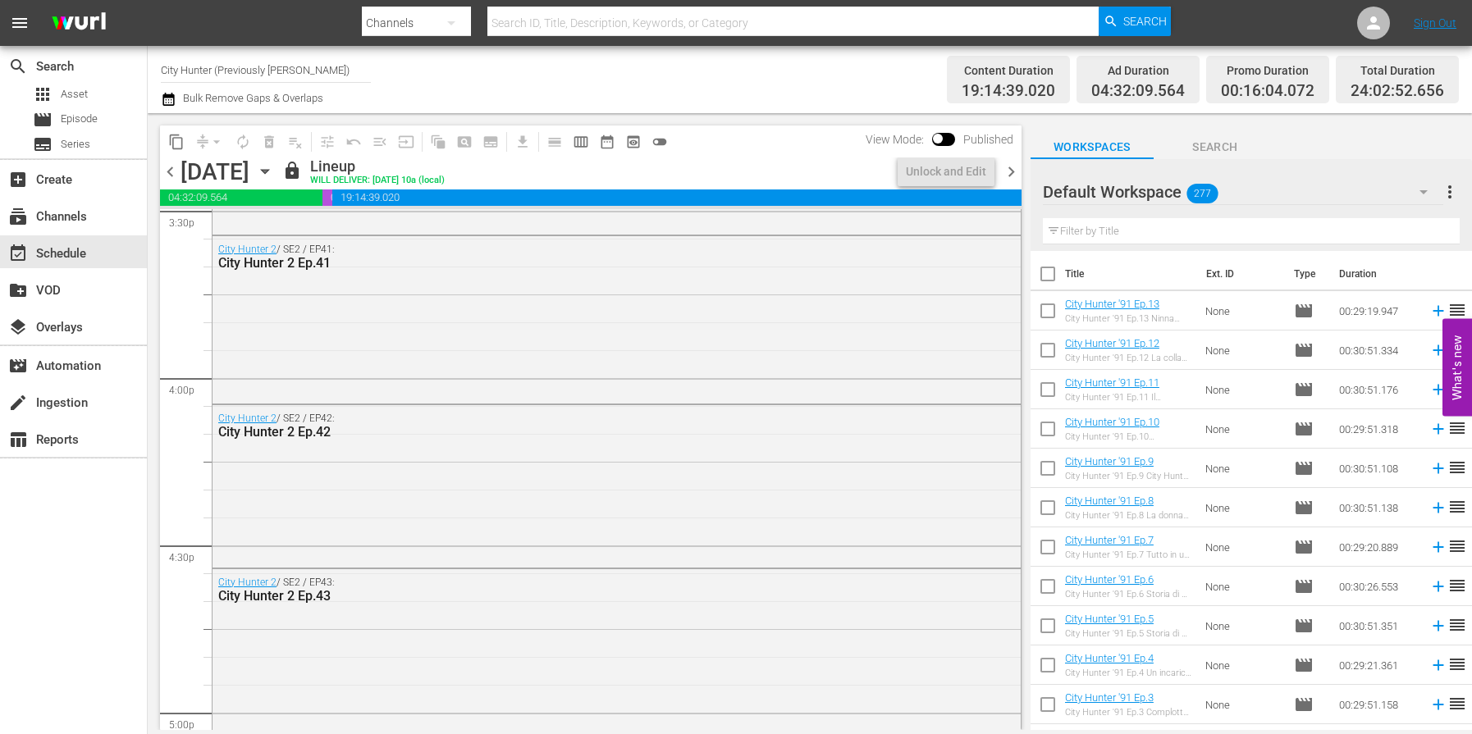
scroll to position [4630, 0]
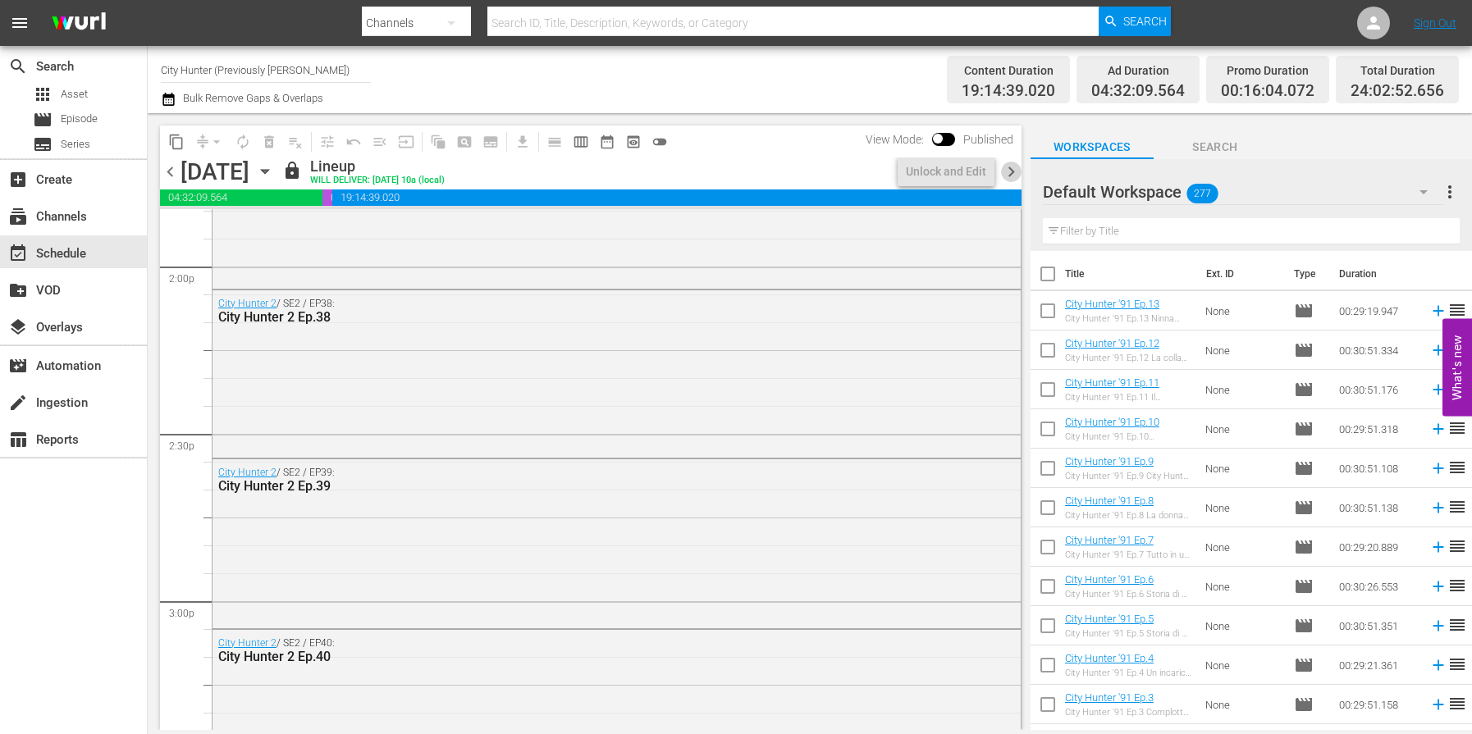
click at [1009, 174] on span "chevron_right" at bounding box center [1011, 172] width 21 height 21
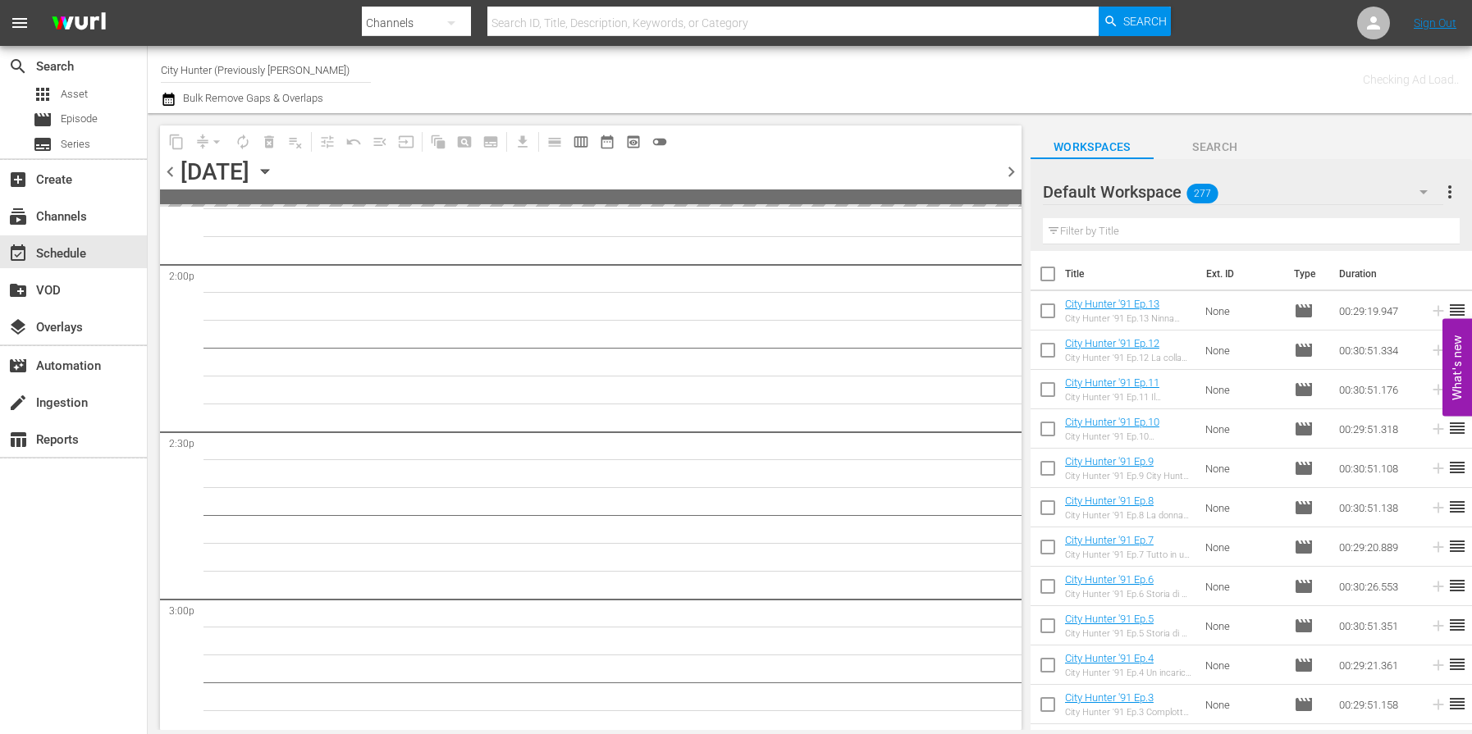
scroll to position [5188, 0]
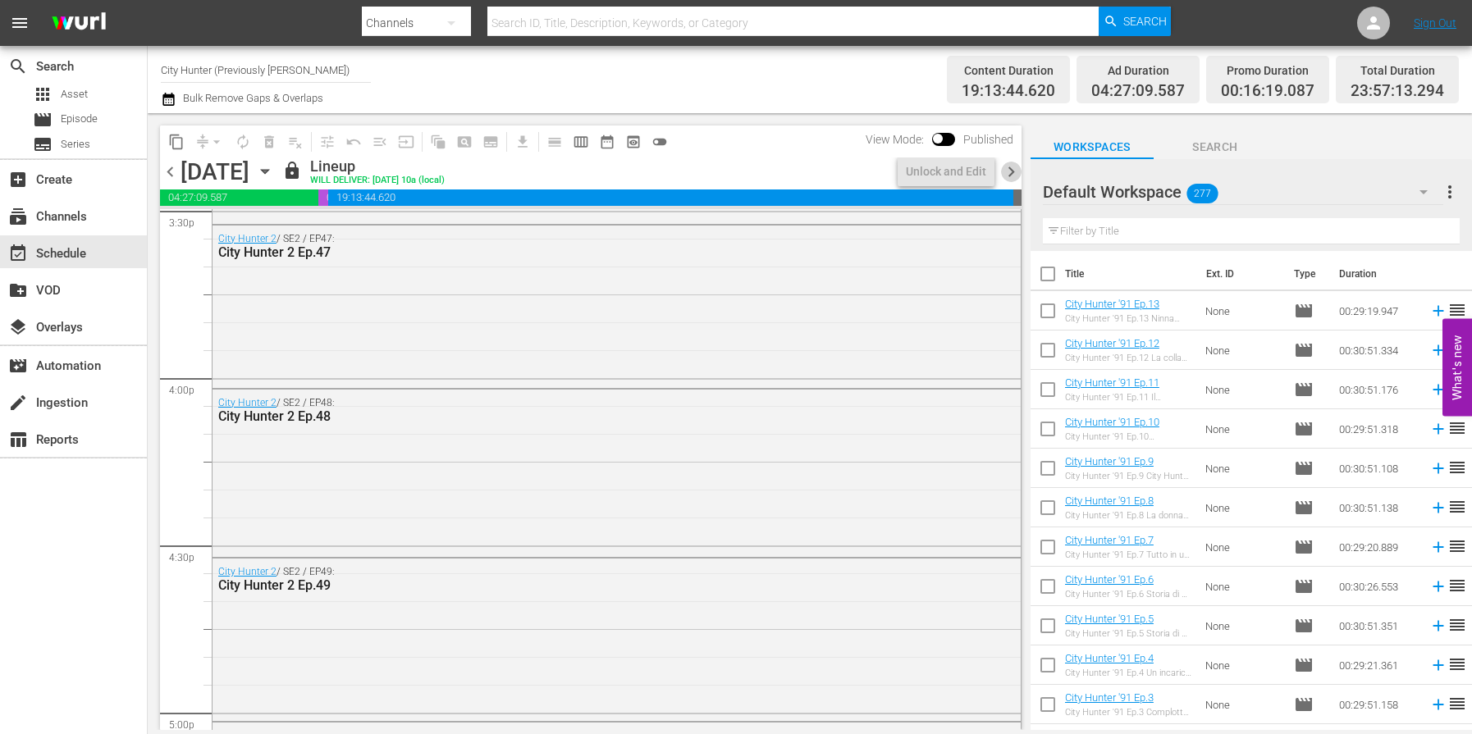
click at [1009, 174] on span "chevron_right" at bounding box center [1011, 172] width 21 height 21
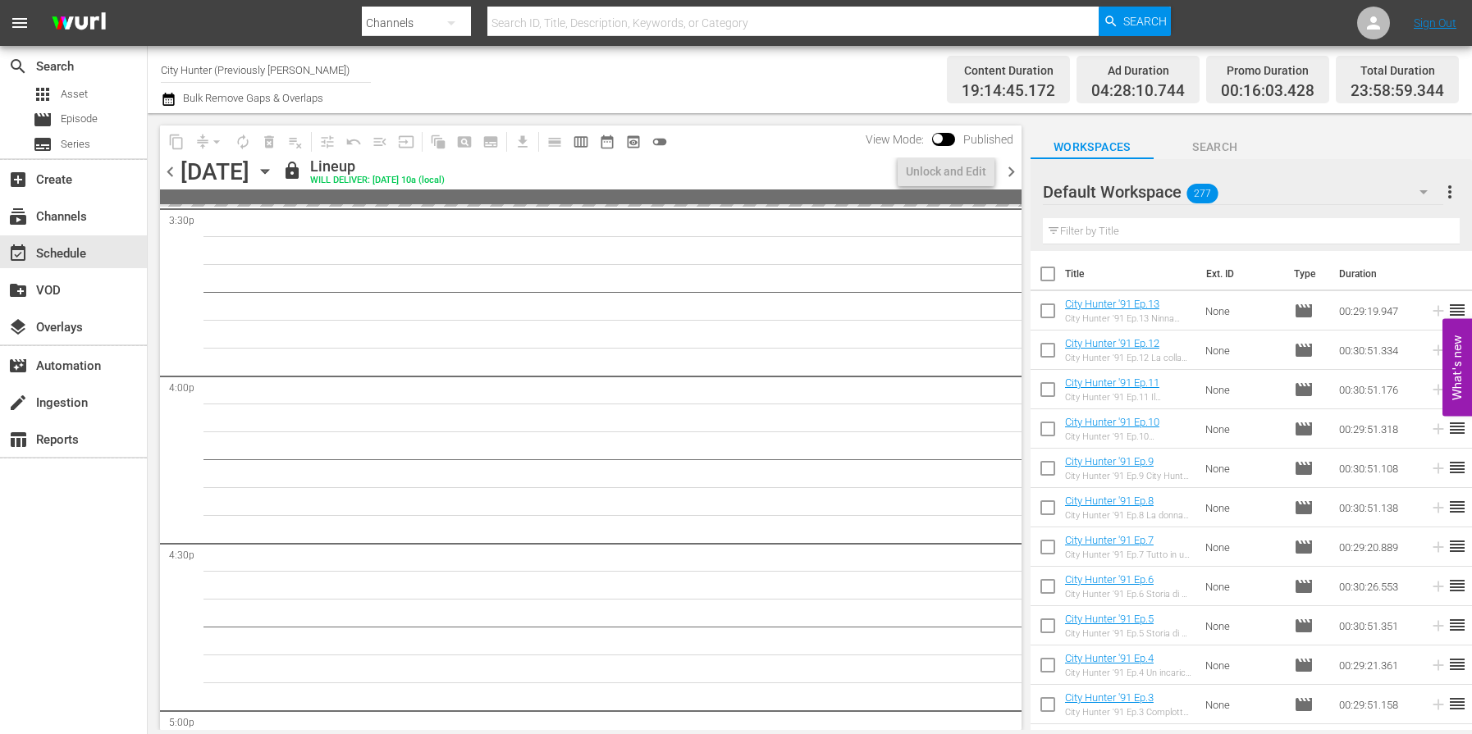
click at [1009, 174] on span "chevron_right" at bounding box center [1011, 172] width 21 height 21
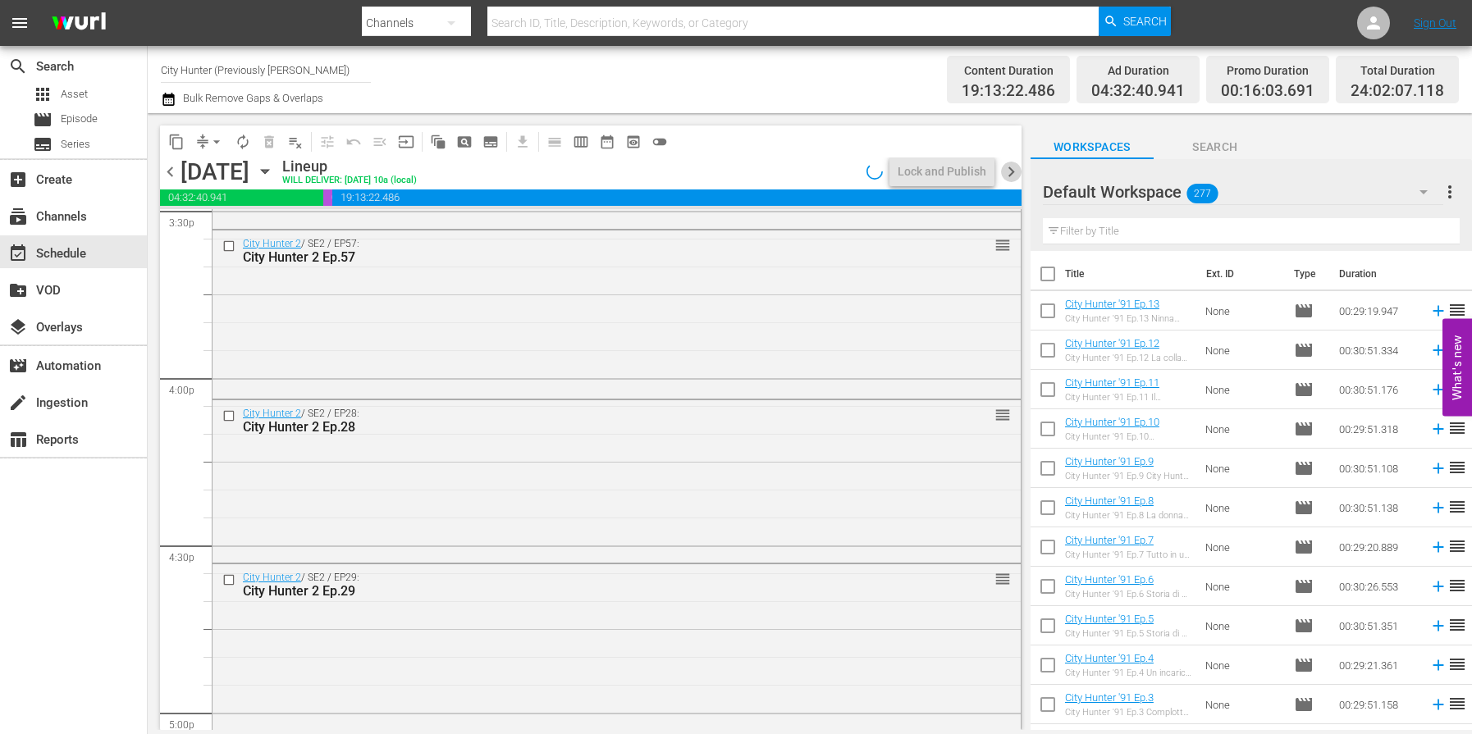
click at [1009, 174] on span "chevron_right" at bounding box center [1011, 172] width 21 height 21
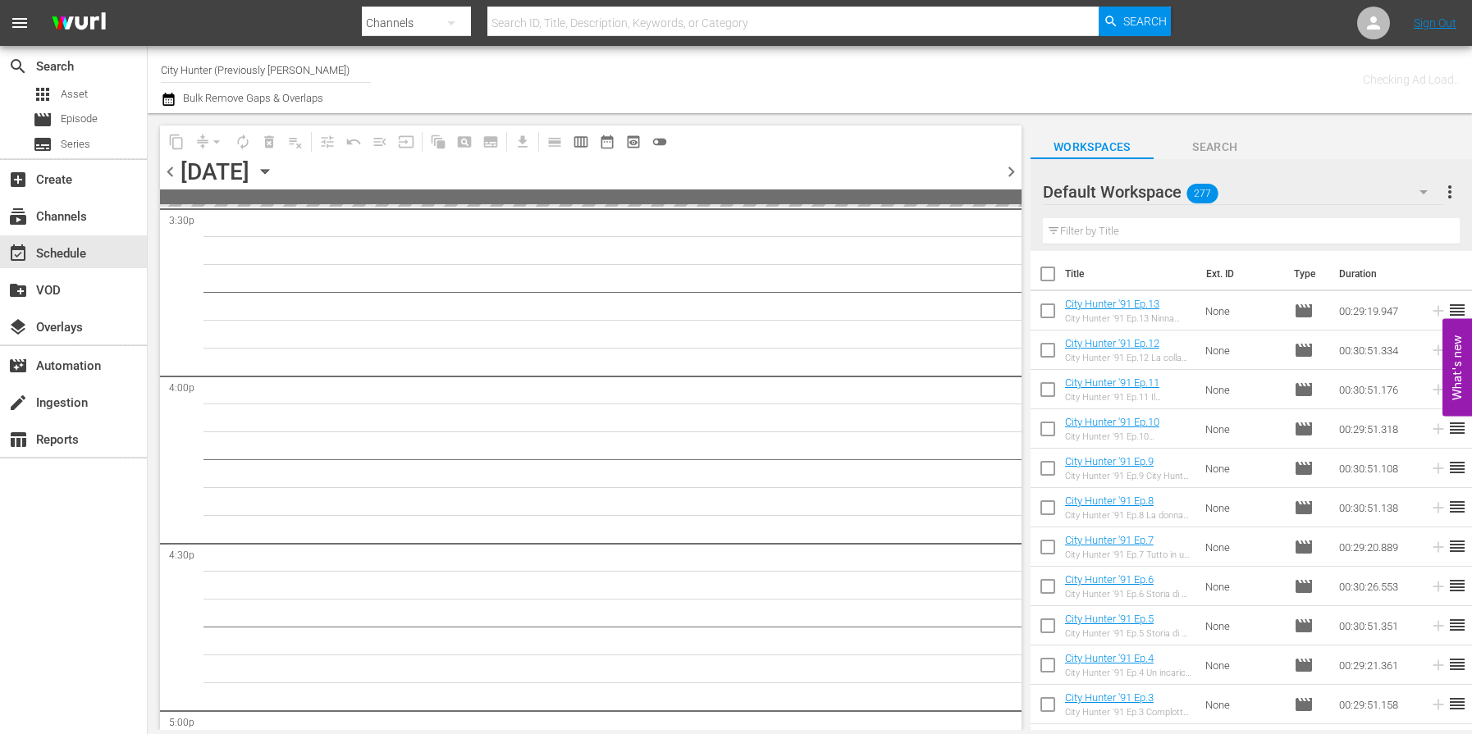
scroll to position [5886, 0]
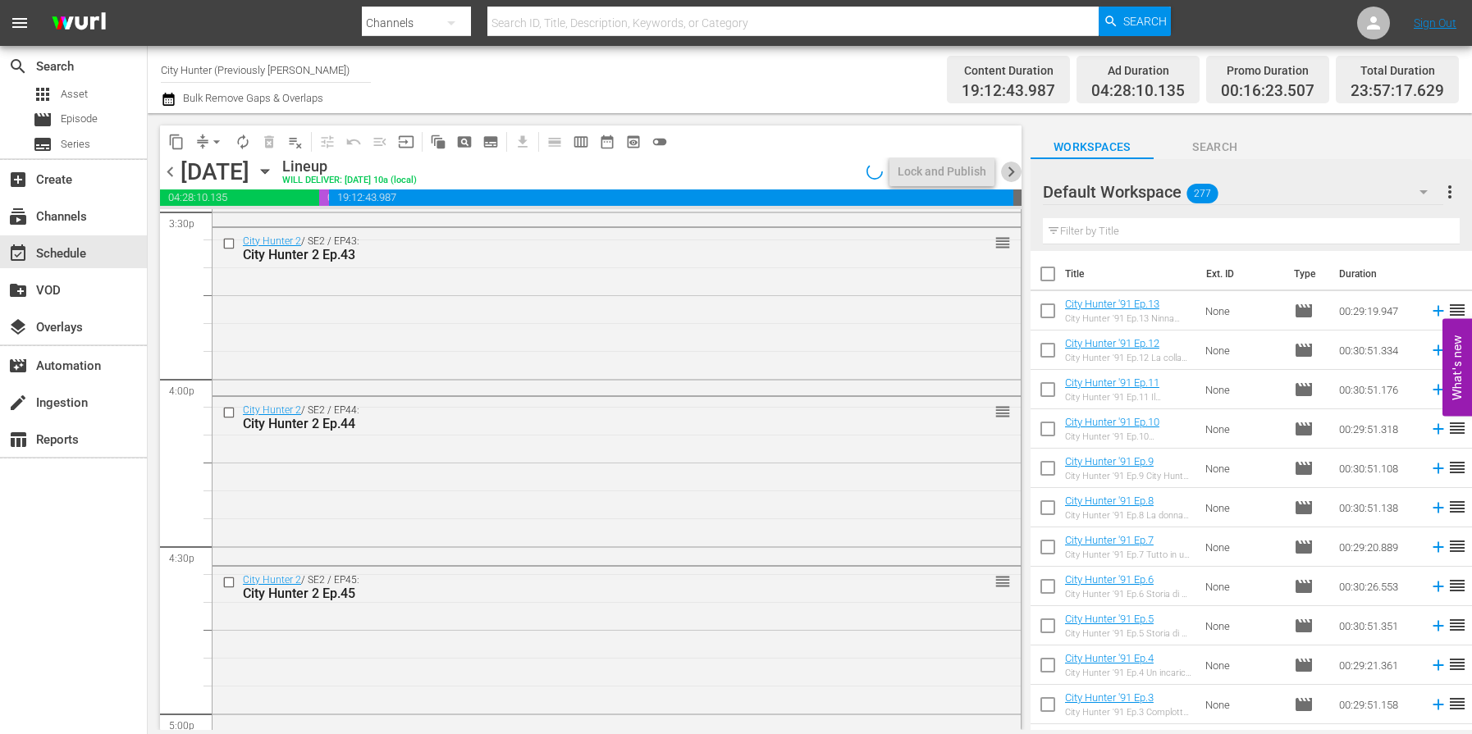
click at [1009, 174] on span "chevron_right" at bounding box center [1011, 172] width 21 height 21
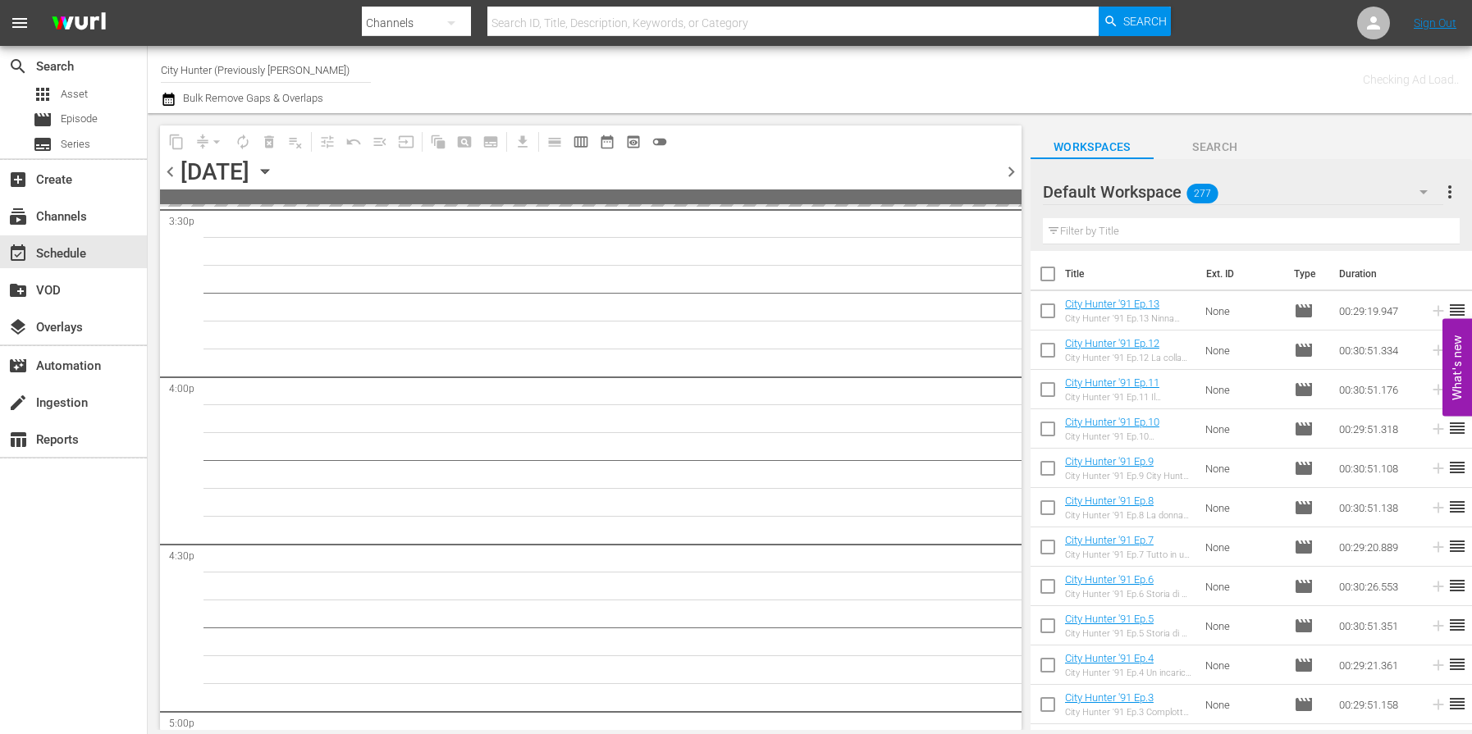
scroll to position [5886, 0]
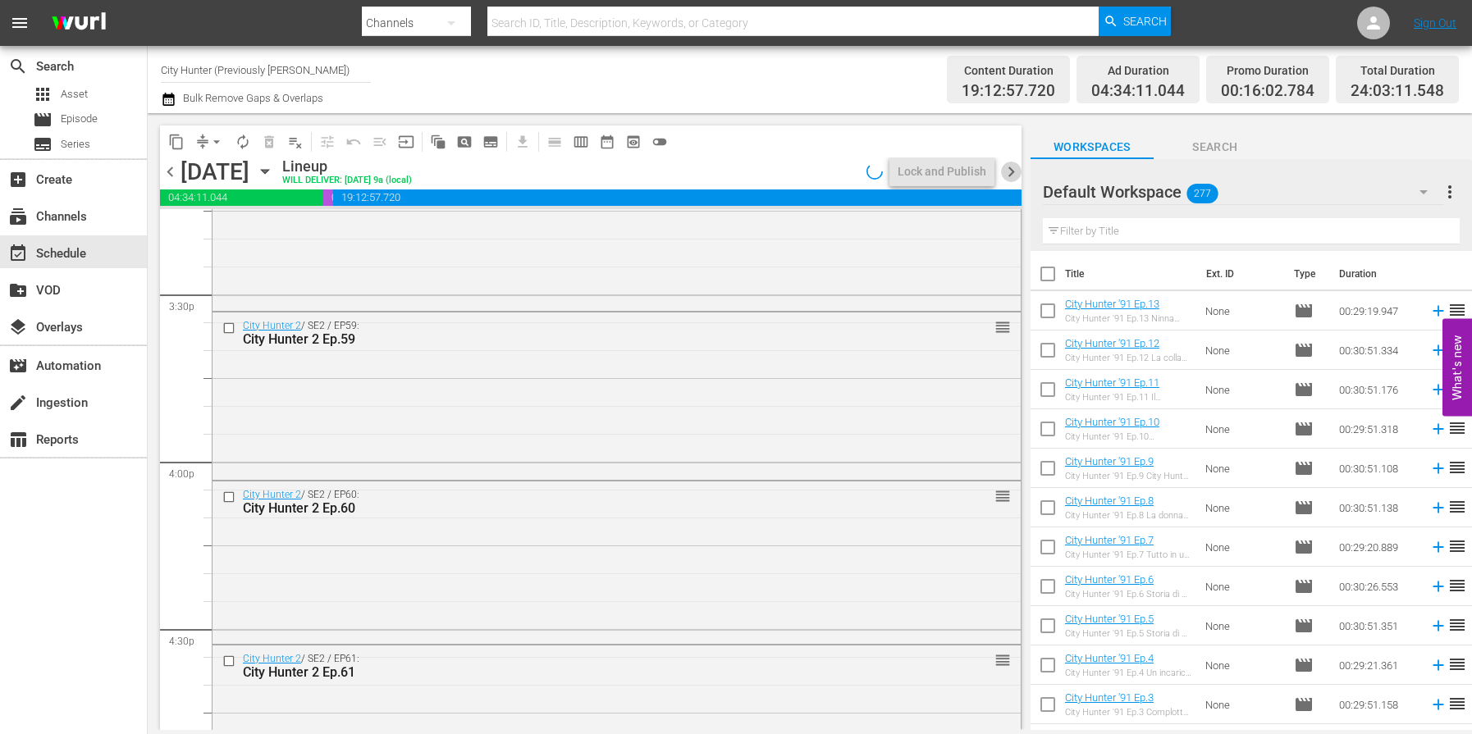
click at [1009, 174] on span "chevron_right" at bounding box center [1011, 172] width 21 height 21
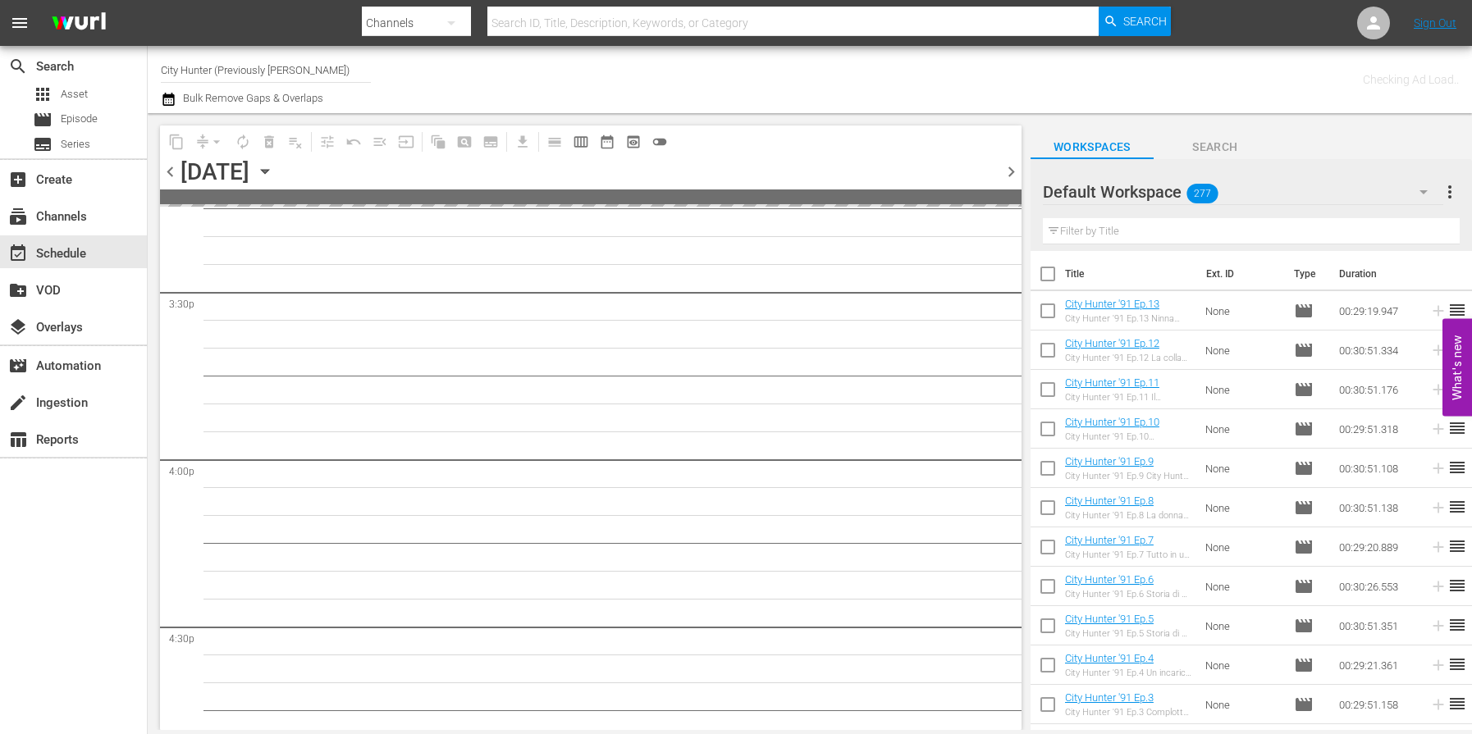
scroll to position [5886, 0]
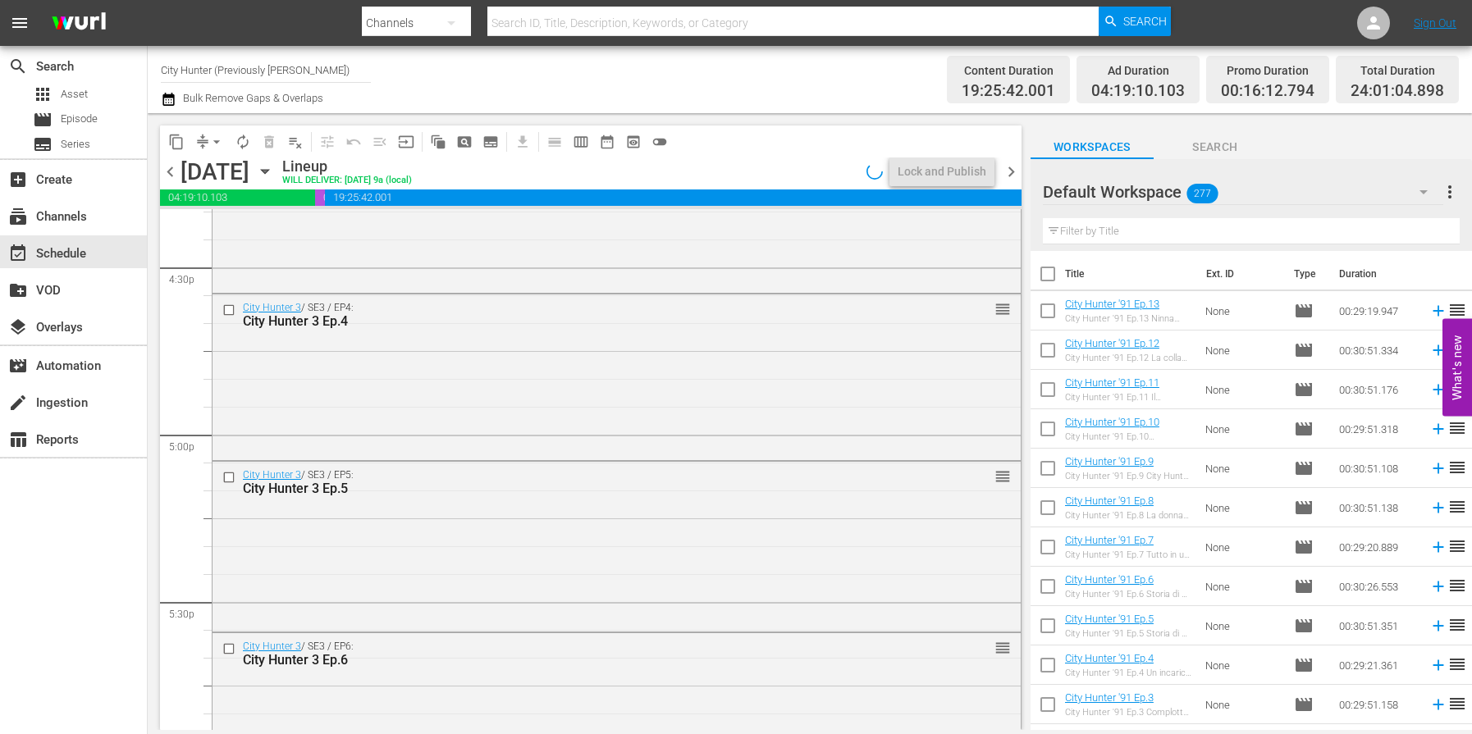
click at [1009, 174] on span "chevron_right" at bounding box center [1011, 172] width 21 height 21
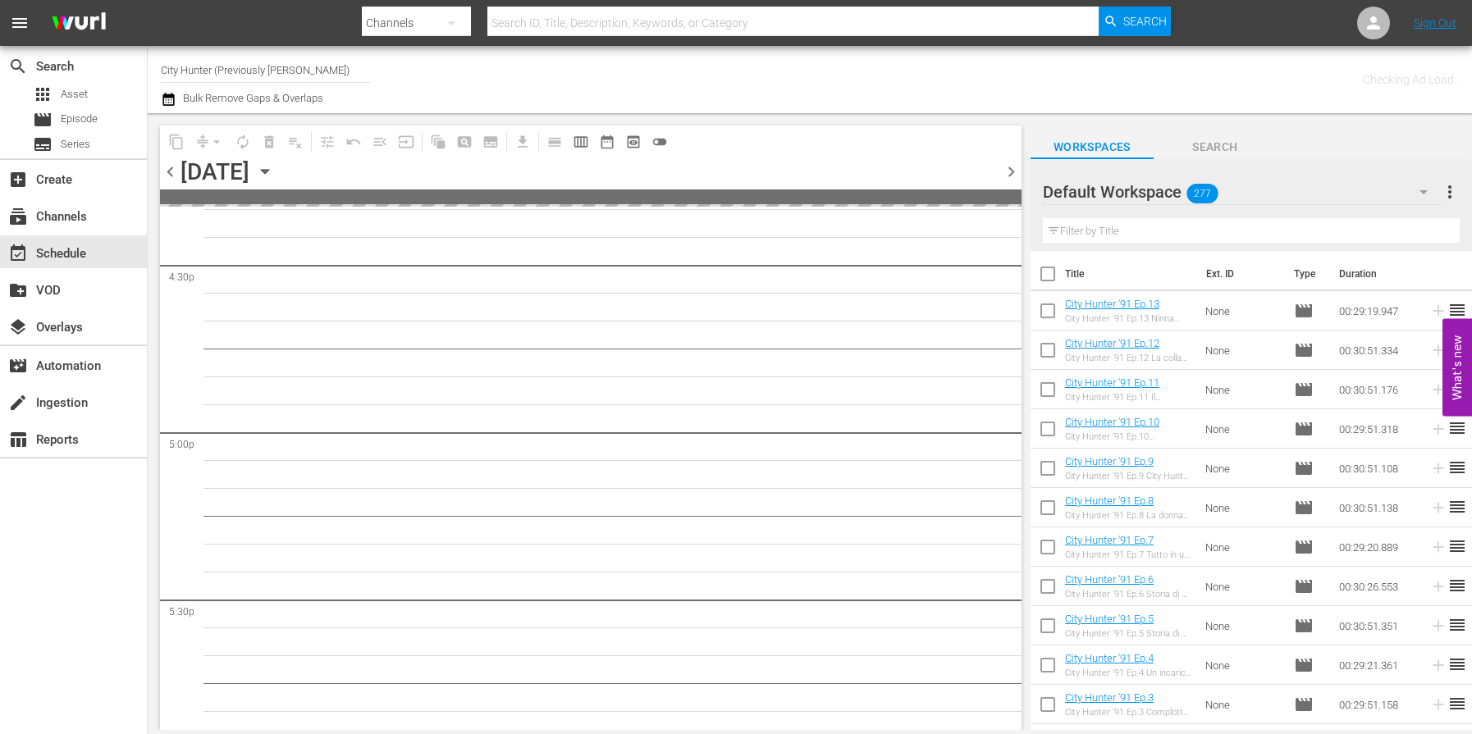
scroll to position [5886, 0]
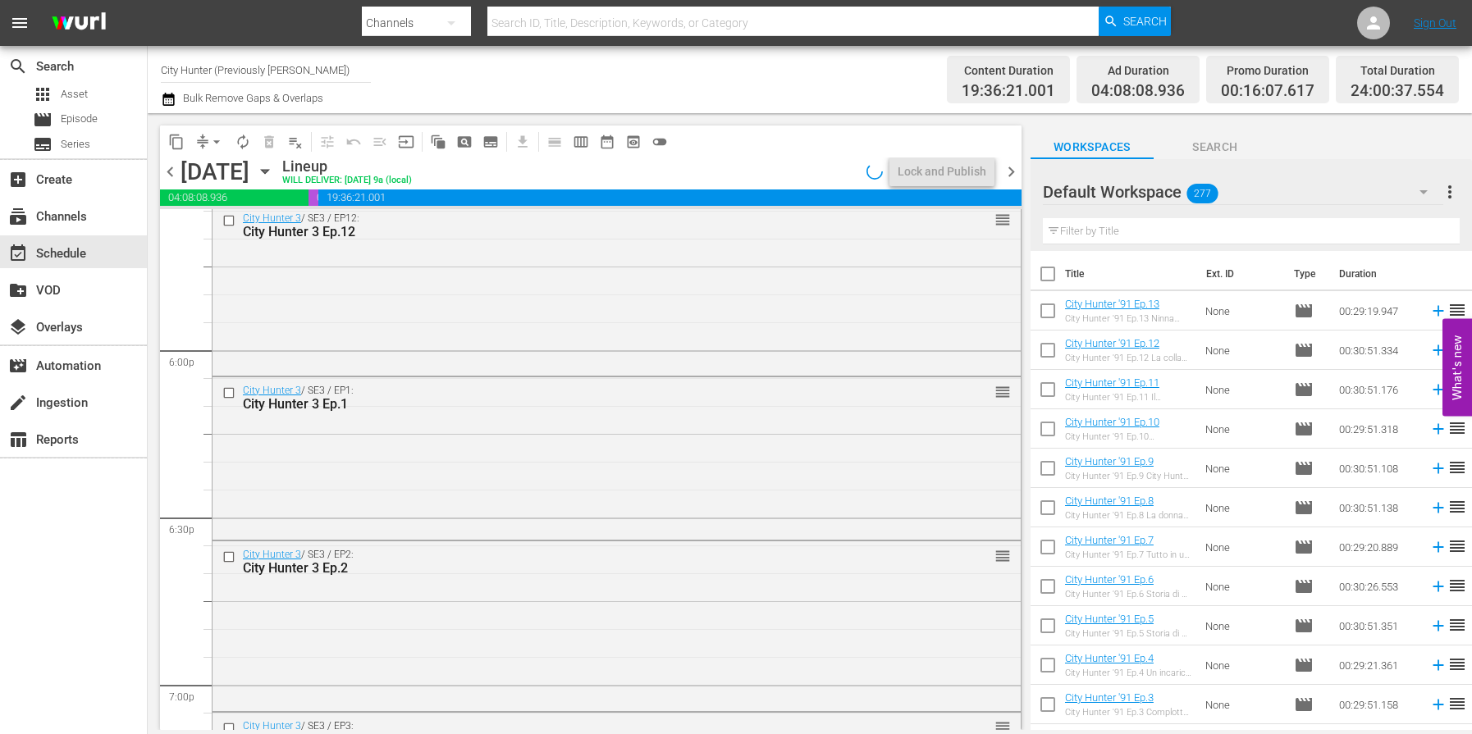
click at [1009, 174] on span "chevron_right" at bounding box center [1011, 172] width 21 height 21
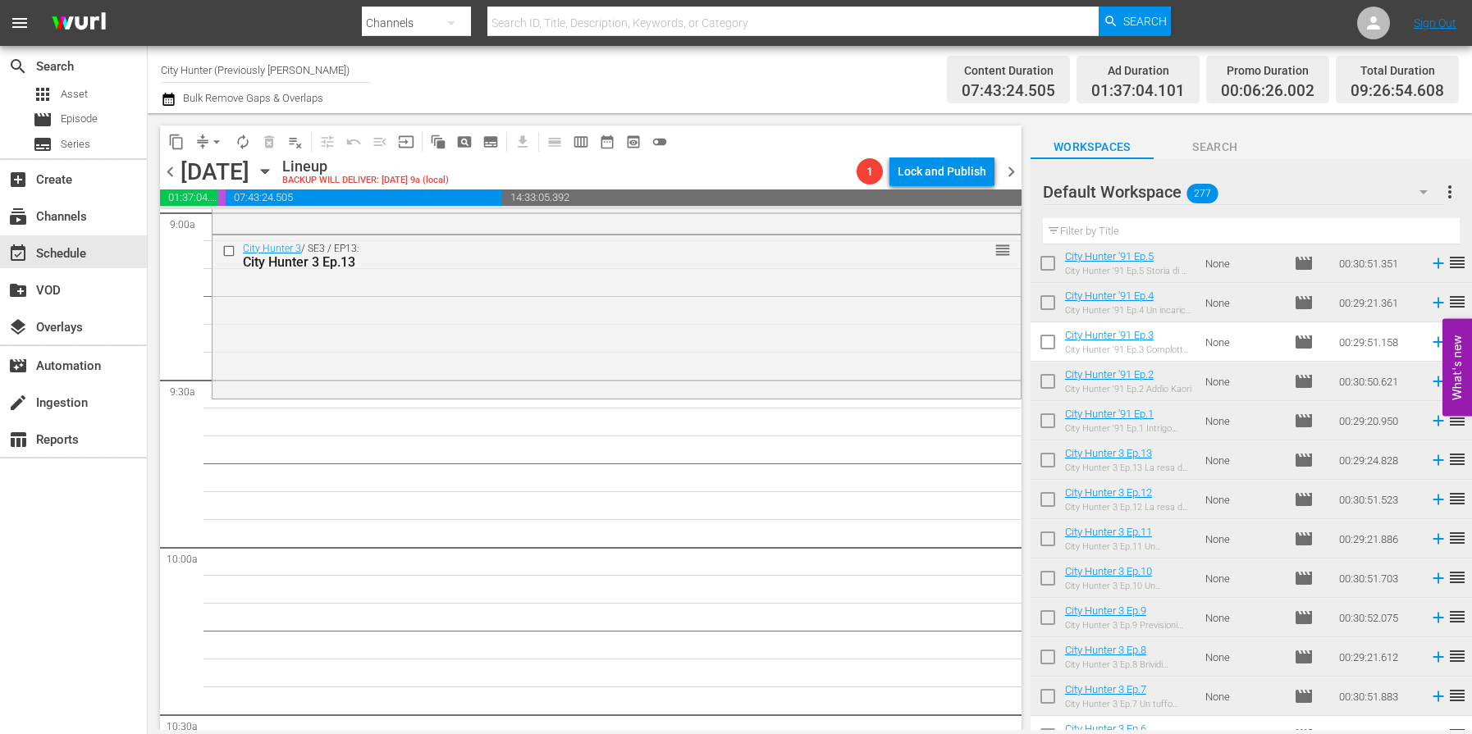
scroll to position [3011, 0]
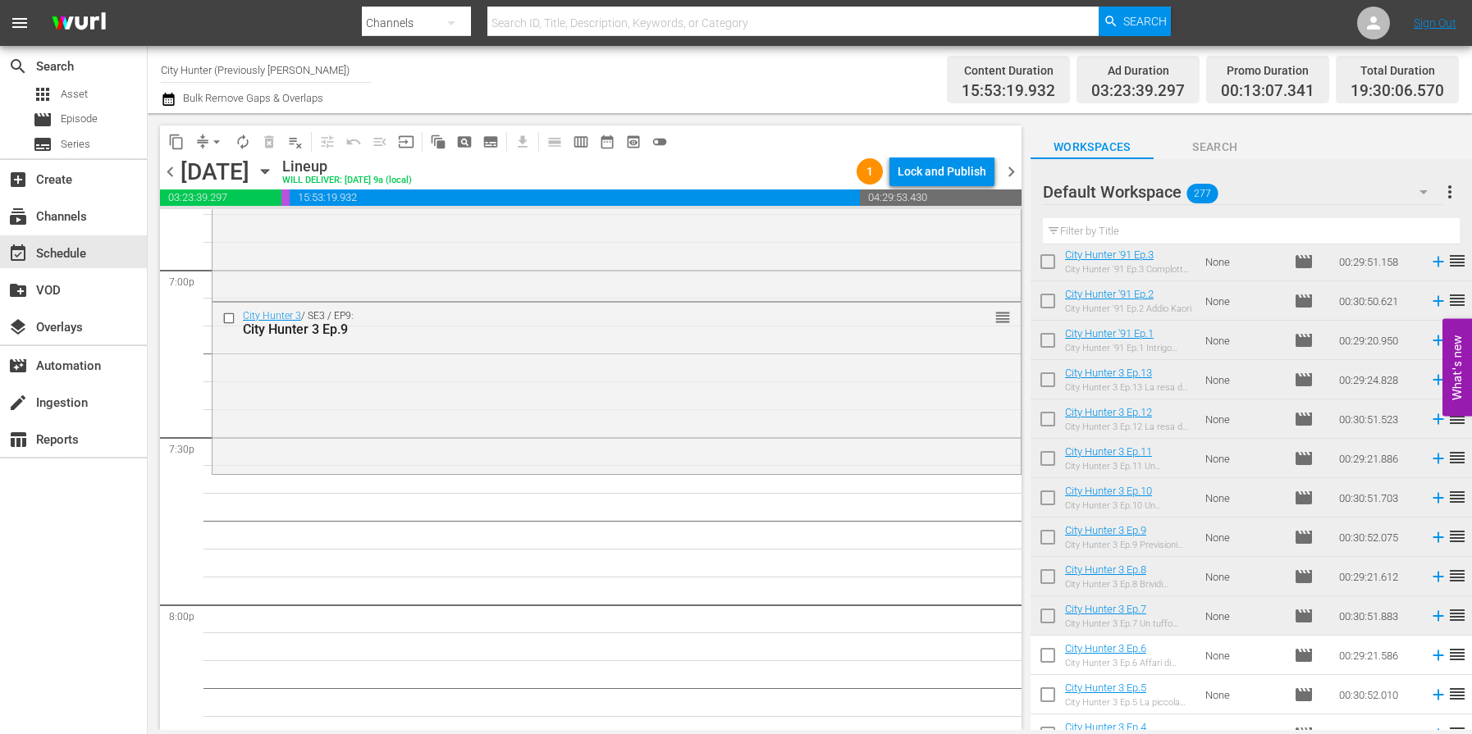
scroll to position [6363, 0]
